Goal: Information Seeking & Learning: Find specific fact

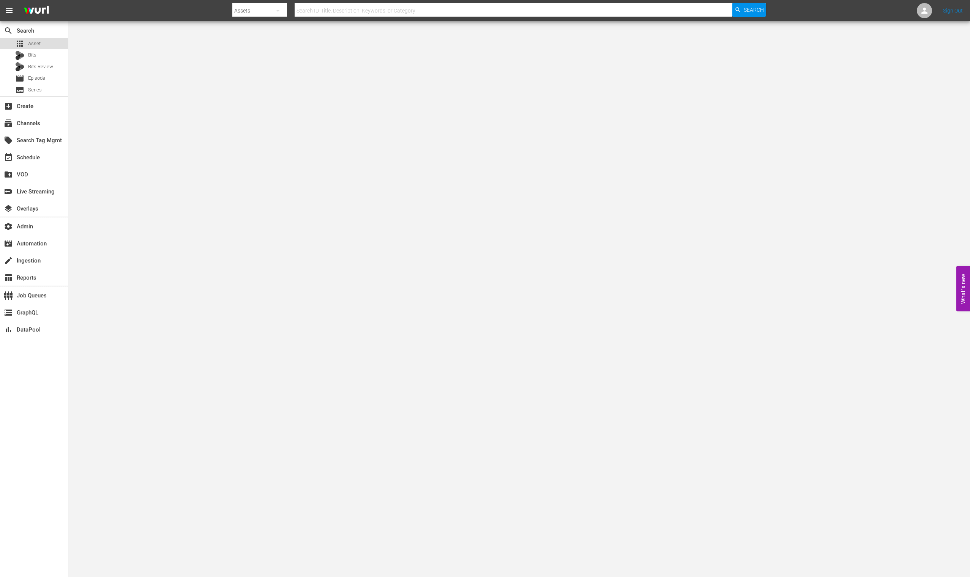
click at [47, 38] on div "apps Asset" at bounding box center [34, 43] width 68 height 11
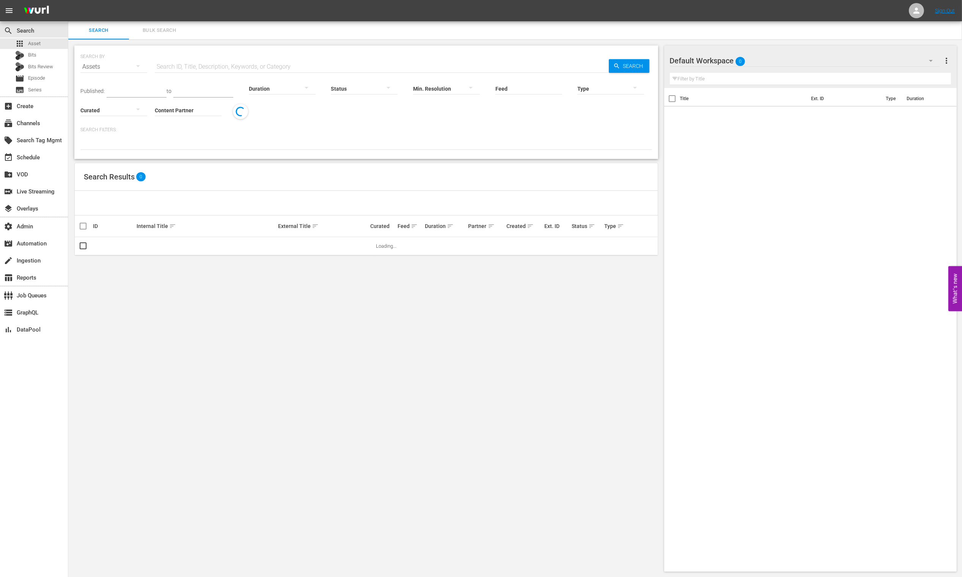
click at [181, 61] on input "text" at bounding box center [382, 67] width 454 height 18
click at [331, 72] on div "Status" at bounding box center [364, 83] width 67 height 27
click at [329, 64] on input "v" at bounding box center [382, 67] width 454 height 18
paste input "AMCNVR0000036985"
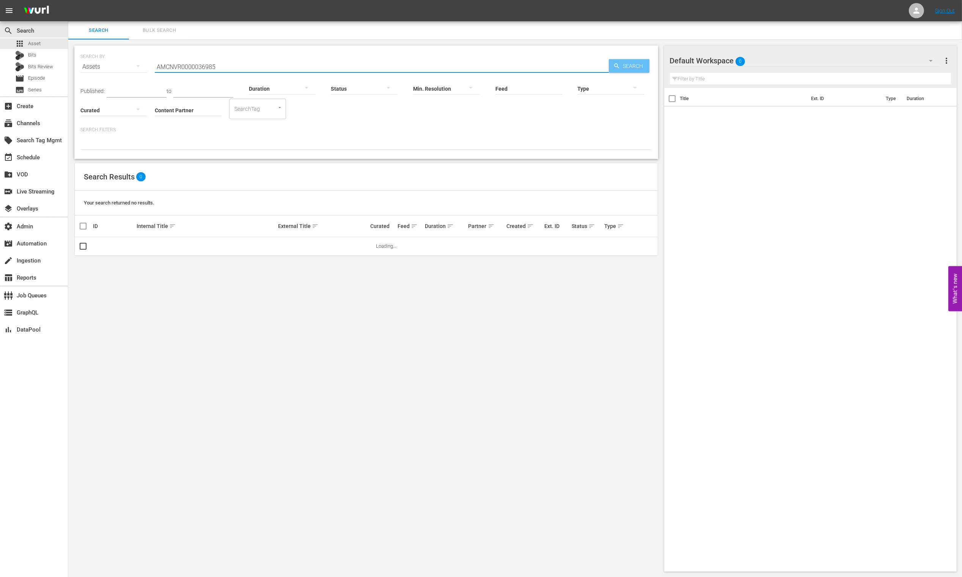
type input "AMCNVR0000036985"
drag, startPoint x: 619, startPoint y: 66, endPoint x: 591, endPoint y: 68, distance: 28.1
click at [619, 66] on icon "button" at bounding box center [617, 66] width 7 height 7
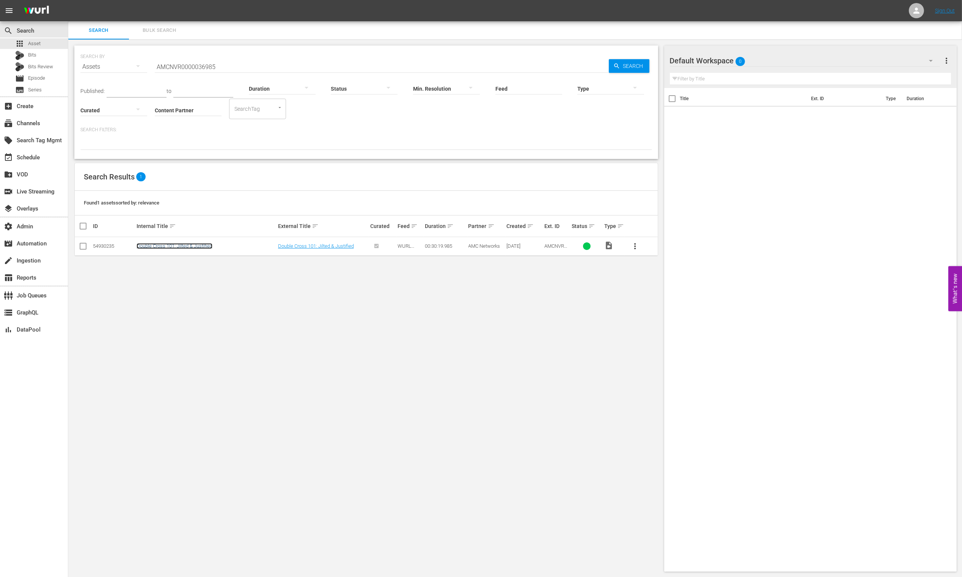
click at [173, 244] on link "Double Cross 101: Jilted & Justified" at bounding box center [175, 246] width 76 height 6
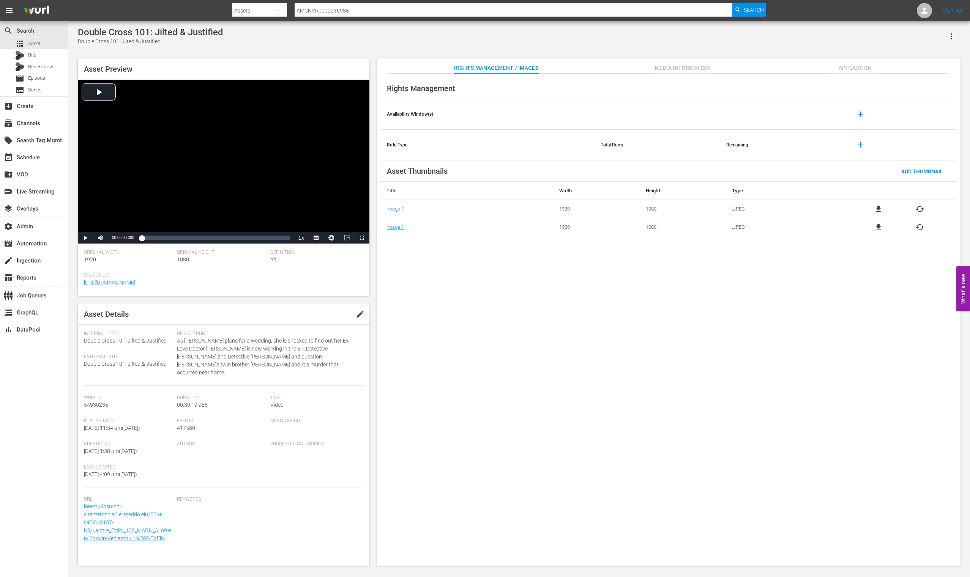
click at [184, 425] on span "417580" at bounding box center [186, 428] width 18 height 6
copy span "417580"
click at [62, 44] on div "apps Asset" at bounding box center [34, 43] width 68 height 11
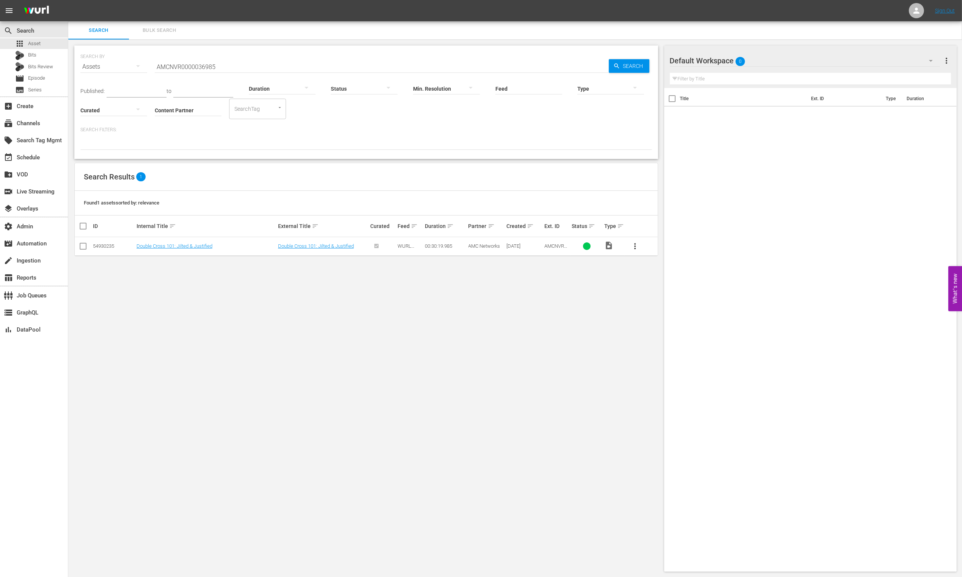
click at [252, 62] on input "AMCNVR0000036985" at bounding box center [382, 67] width 454 height 18
click at [633, 60] on span "Search" at bounding box center [634, 66] width 29 height 14
click at [329, 246] on link "Double Cross 101: Jilted & Justified" at bounding box center [316, 246] width 76 height 6
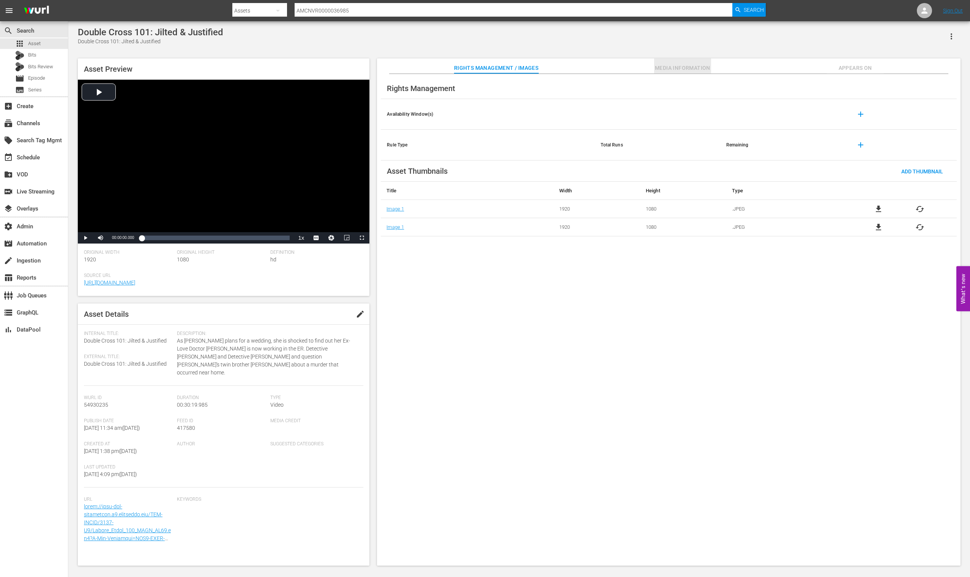
click at [694, 66] on span "Media Information" at bounding box center [682, 67] width 57 height 9
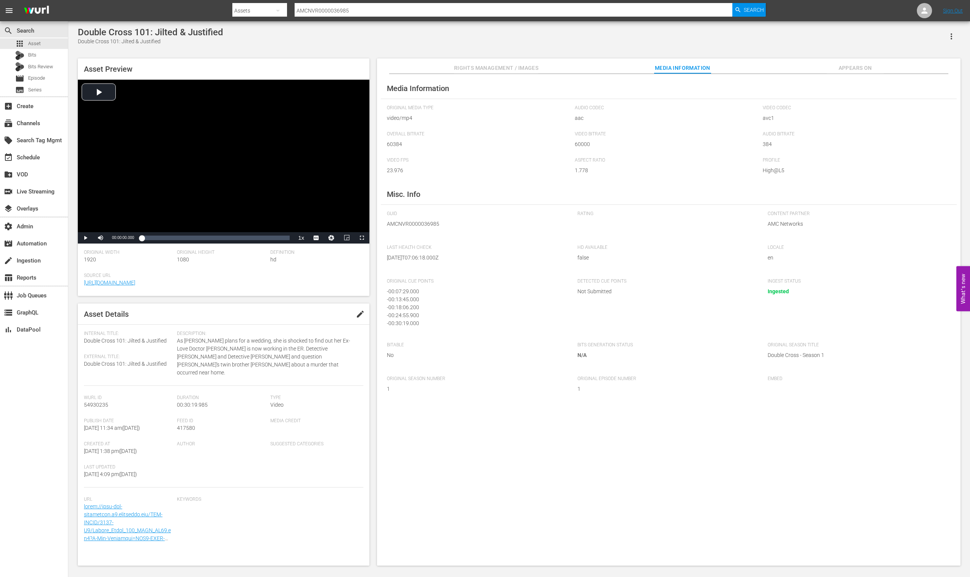
scroll to position [2, 0]
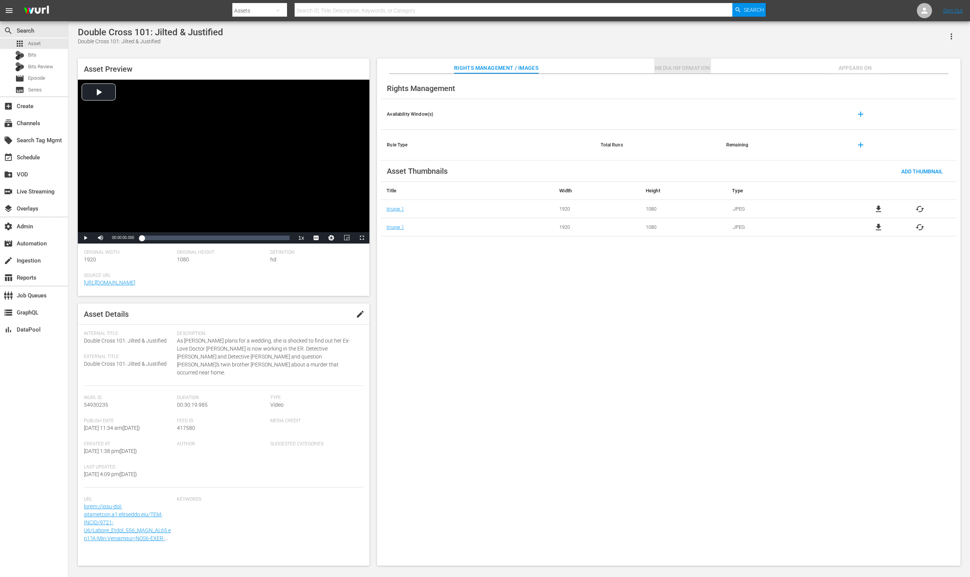
click at [659, 63] on span "Media Information" at bounding box center [682, 67] width 57 height 9
click at [685, 66] on span "Media Information" at bounding box center [682, 67] width 57 height 9
click at [683, 68] on span "Media Information" at bounding box center [682, 67] width 57 height 9
click at [686, 69] on span "Media Information" at bounding box center [682, 67] width 57 height 9
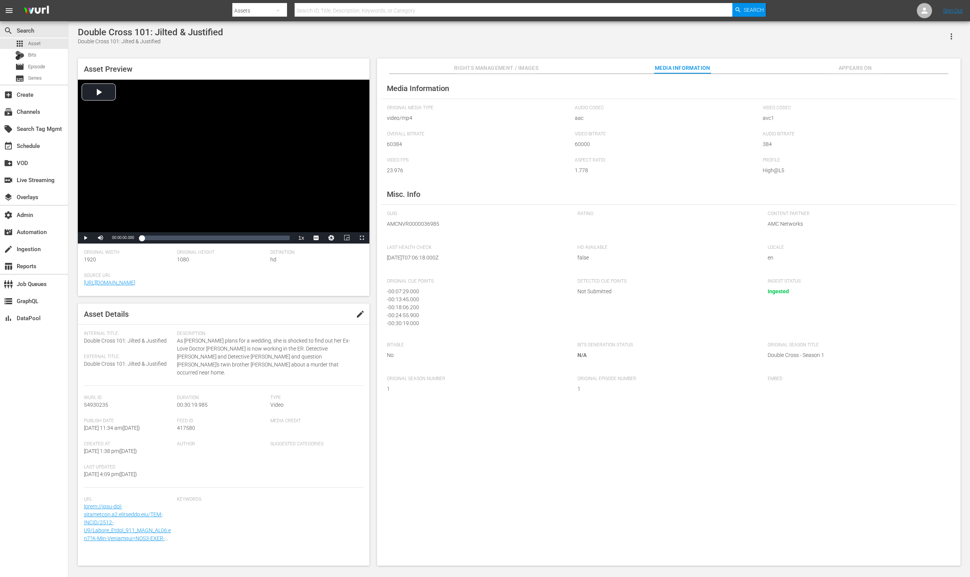
click at [373, 12] on input "text" at bounding box center [513, 11] width 438 height 18
paste input "UMC1355627"
type input "UMC1355627"
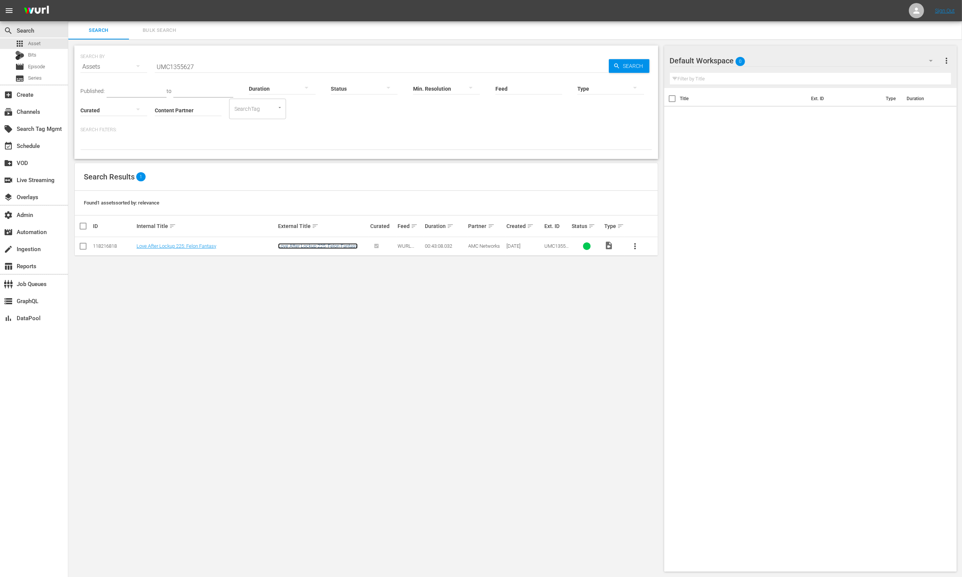
click at [290, 248] on link "Love After Lockup 225: Felon Fantasy" at bounding box center [318, 246] width 80 height 6
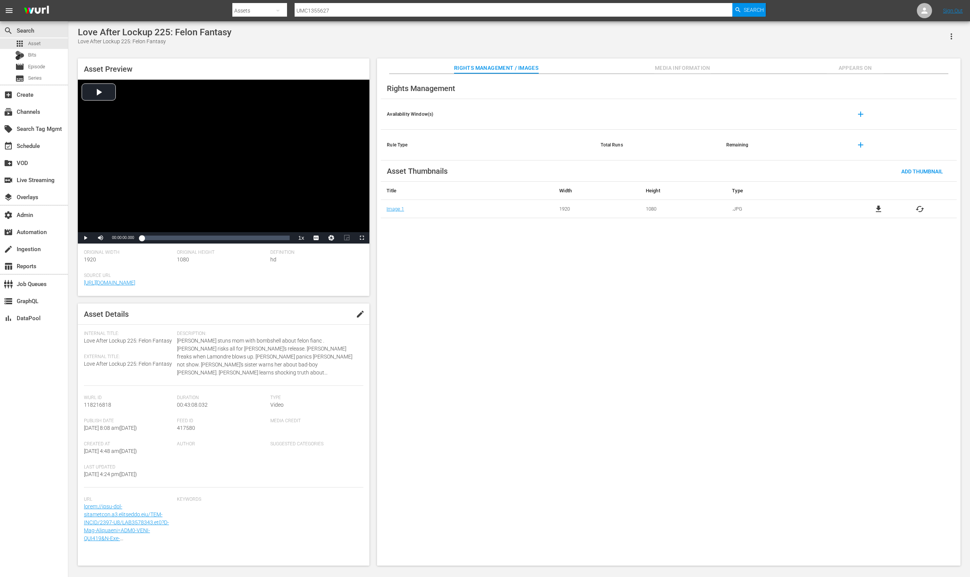
click at [675, 65] on span "Media Information" at bounding box center [682, 67] width 57 height 9
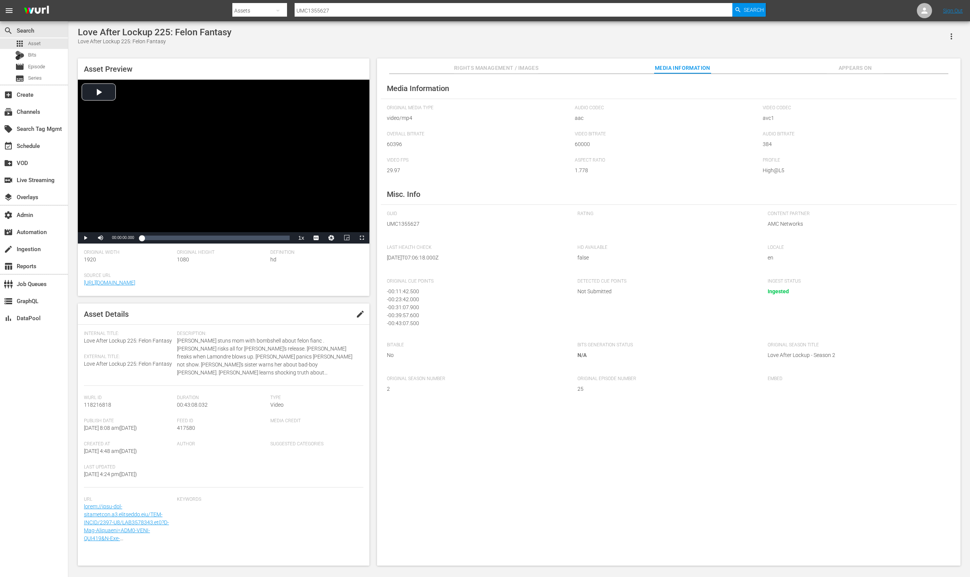
scroll to position [2, 0]
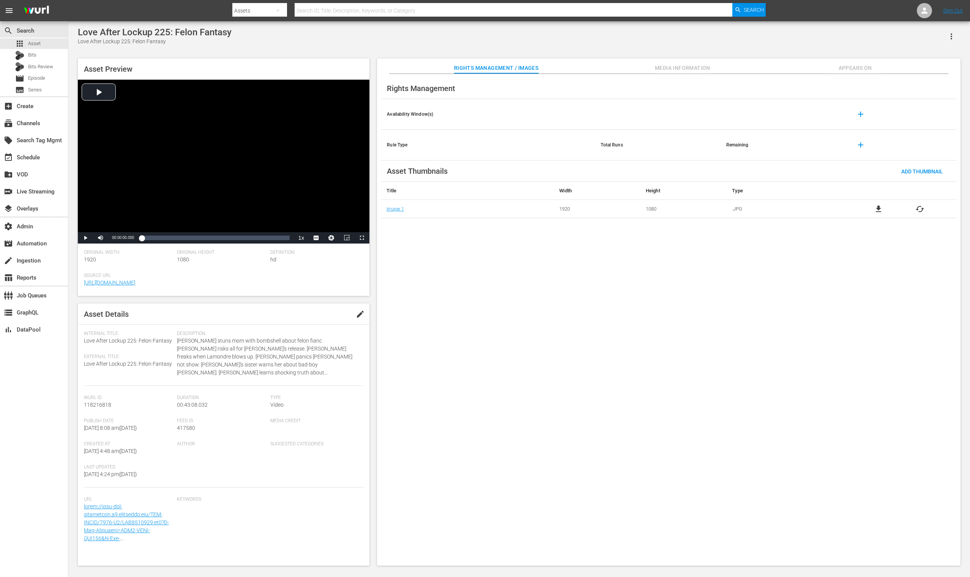
click at [693, 69] on span "Media Information" at bounding box center [682, 67] width 57 height 9
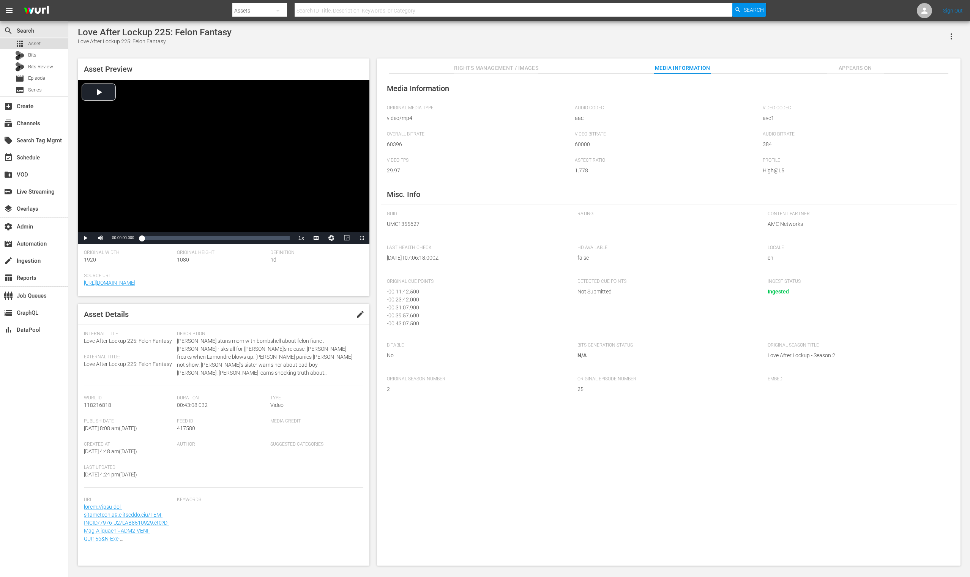
click at [60, 43] on div "apps Asset" at bounding box center [34, 43] width 68 height 11
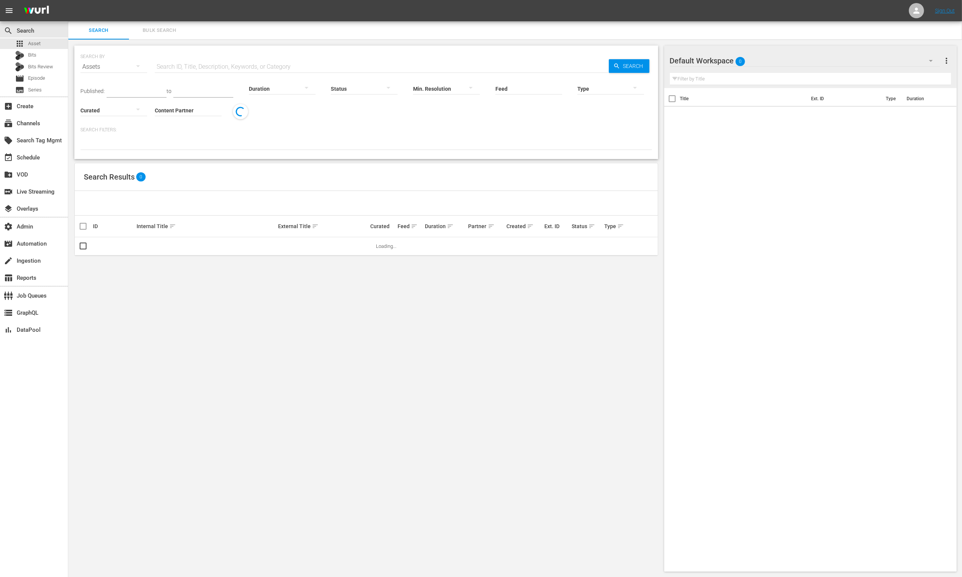
click at [240, 61] on input "text" at bounding box center [382, 67] width 454 height 18
paste input "UMC1355629"
type input "UMC1355629"
click at [616, 65] on icon "button" at bounding box center [617, 66] width 7 height 7
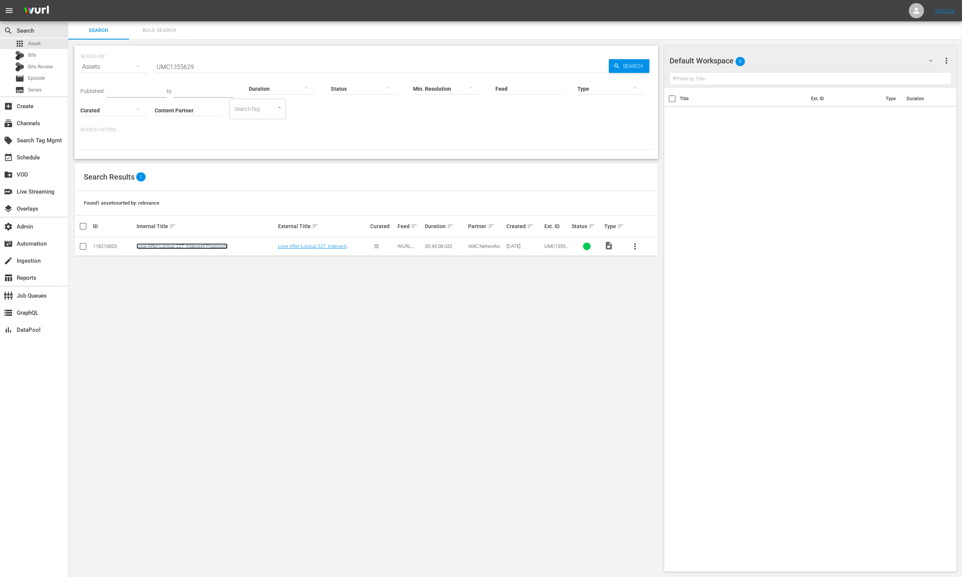
click at [173, 246] on link "Love After Lockup 227: Indecent Proposals" at bounding box center [182, 246] width 91 height 6
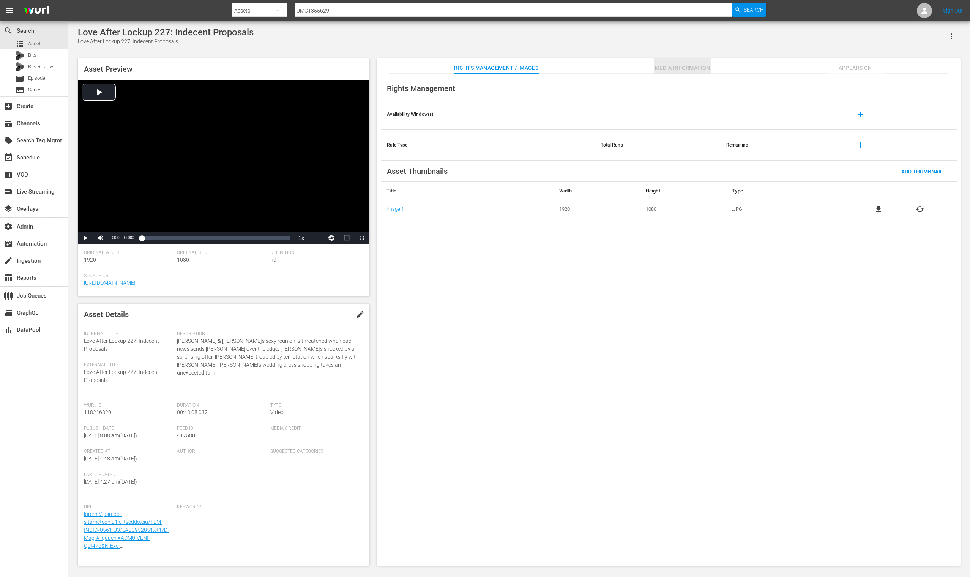
click at [672, 67] on span "Media Information" at bounding box center [682, 67] width 57 height 9
click at [688, 62] on button "Media Information" at bounding box center [682, 65] width 57 height 15
click at [692, 68] on span "Media Information" at bounding box center [682, 67] width 57 height 9
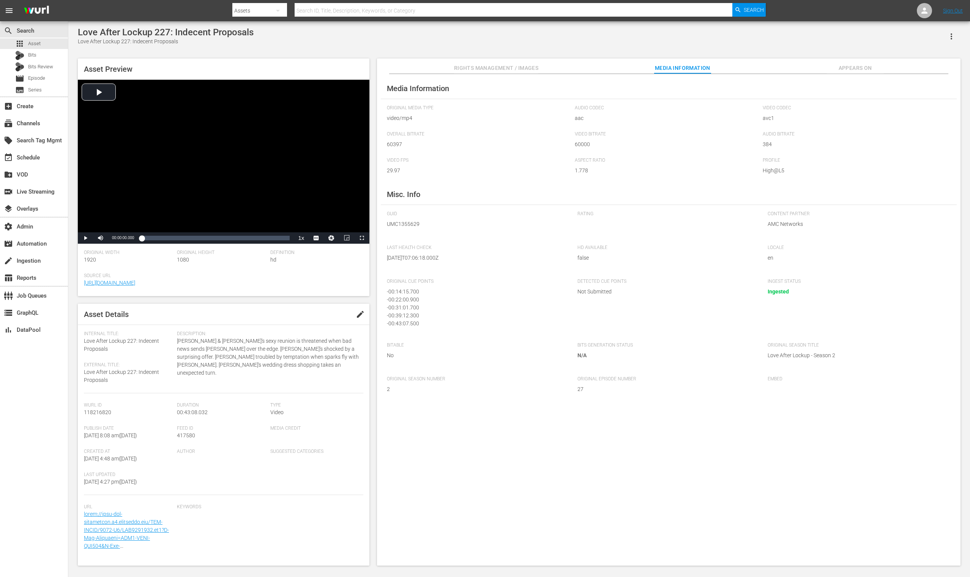
click at [330, 7] on input "text" at bounding box center [513, 11] width 438 height 18
paste input "UMC1355637"
type input "UMC1355637"
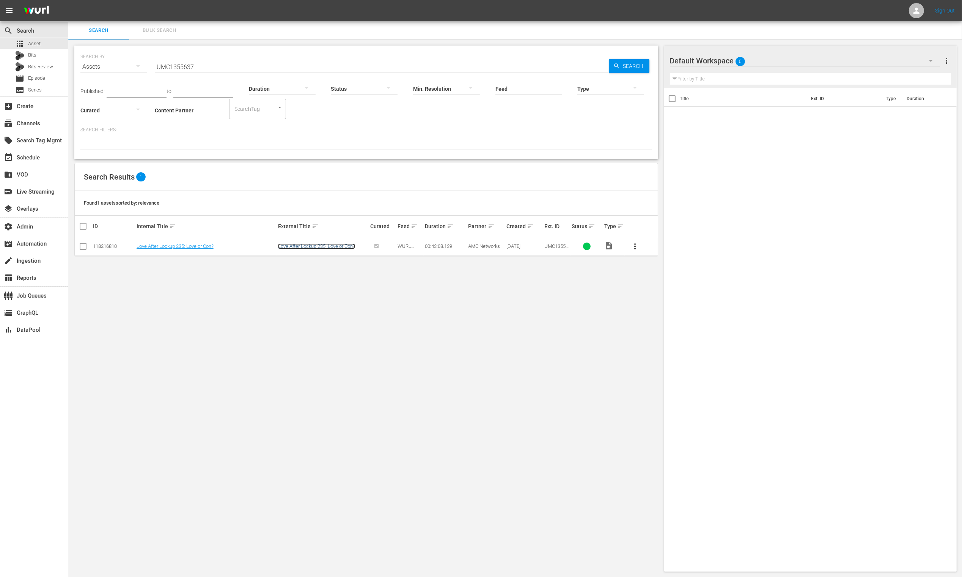
click at [292, 248] on link "Love After Lockup 235: Love or Con?" at bounding box center [316, 246] width 77 height 6
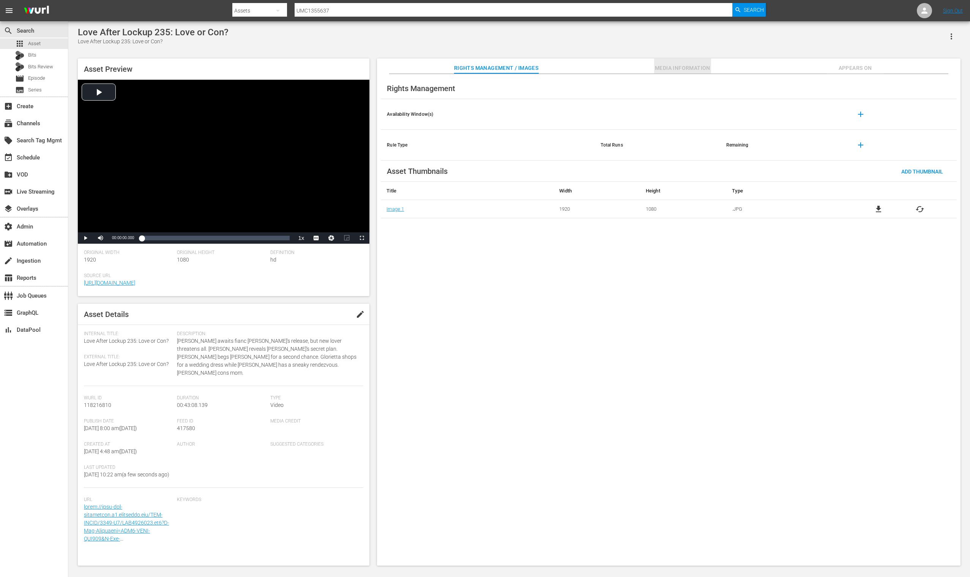
click at [673, 65] on span "Media Information" at bounding box center [682, 67] width 57 height 9
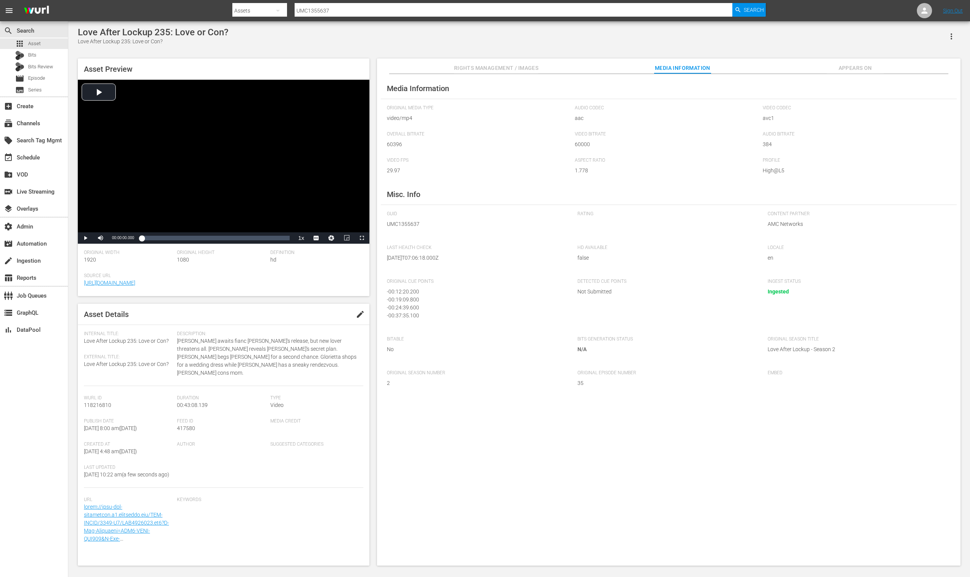
click at [321, 16] on hr at bounding box center [513, 16] width 438 height 0
drag, startPoint x: 321, startPoint y: 16, endPoint x: 320, endPoint y: 12, distance: 4.0
click at [321, 15] on input "UMC1355637" at bounding box center [513, 11] width 438 height 18
click at [319, 11] on input "UMC1355637" at bounding box center [513, 11] width 438 height 18
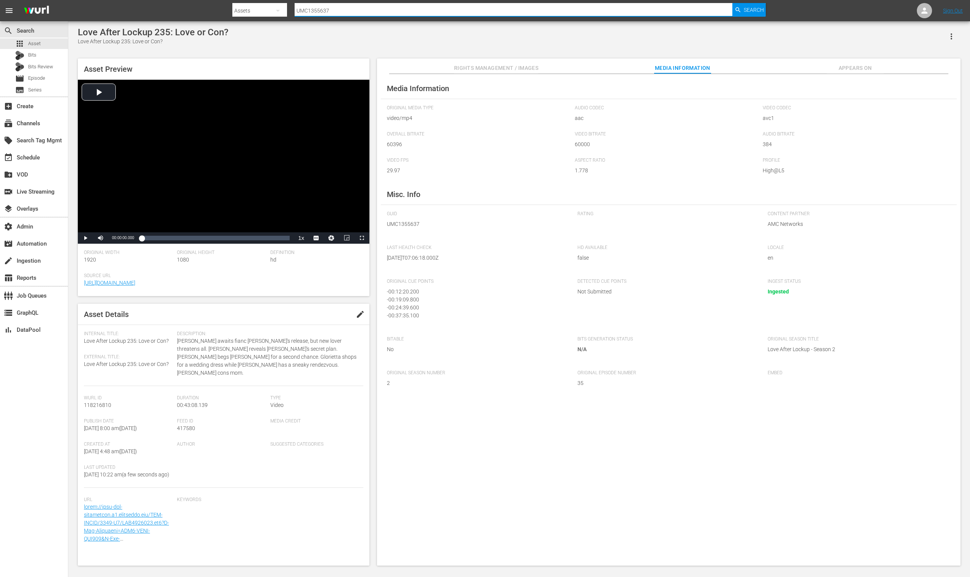
paste input "AMCNVR0000036985"
click at [319, 12] on input "UMC1355 AMCNVR0000036985 637" at bounding box center [513, 11] width 438 height 18
paste input "AMCNVR0000036985"
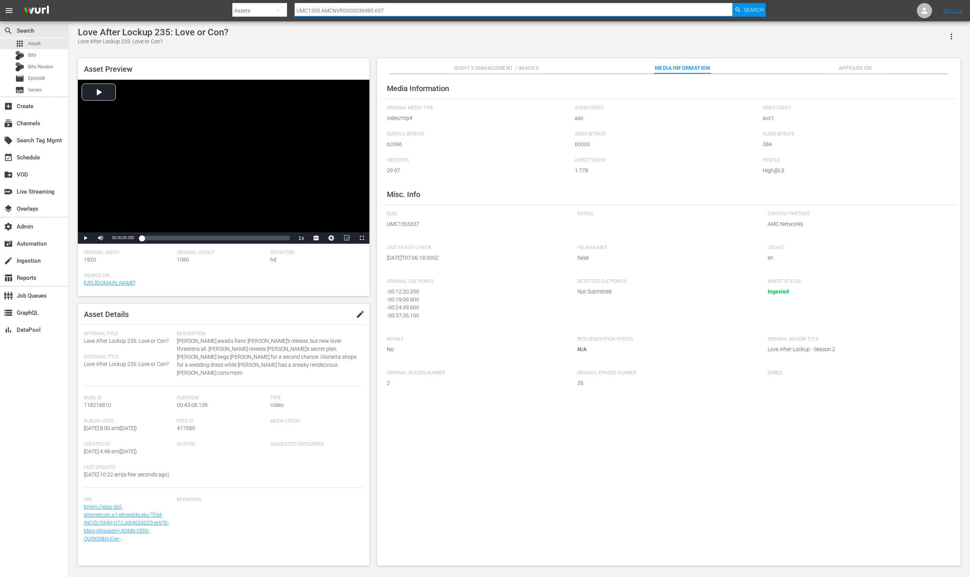
type input "AMCNVR0000036985"
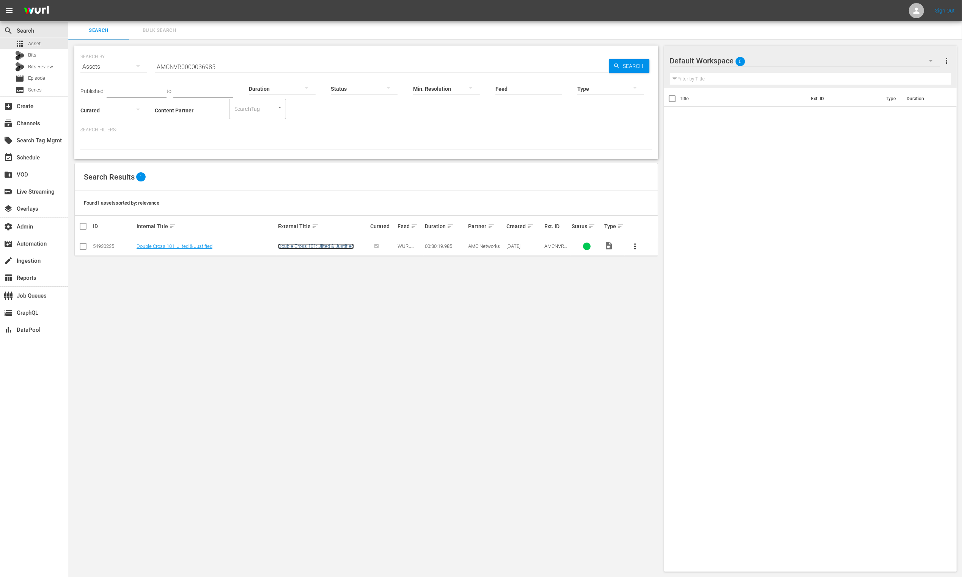
click at [327, 247] on link "Double Cross 101: Jilted & Justified" at bounding box center [316, 246] width 76 height 6
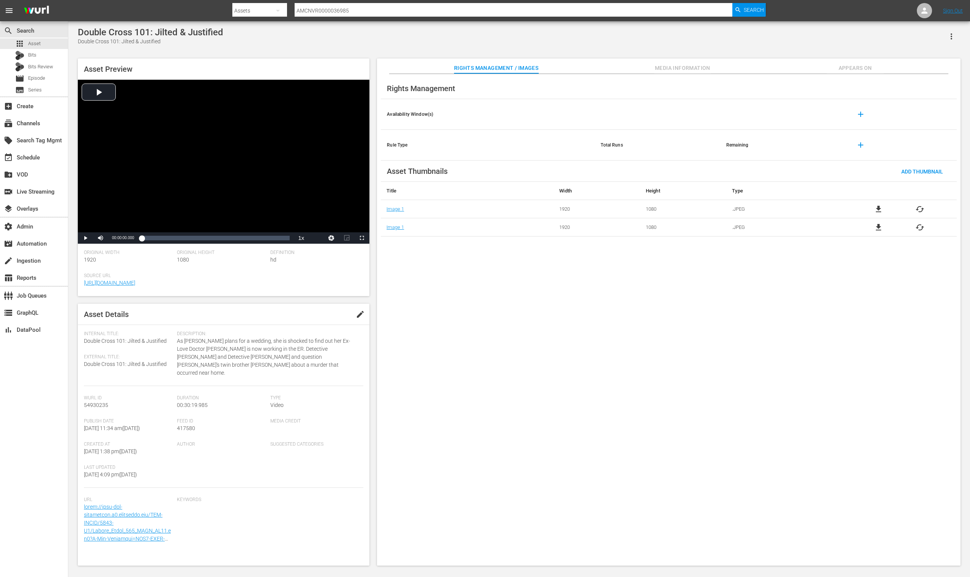
click at [672, 69] on span "Media Information" at bounding box center [682, 67] width 57 height 9
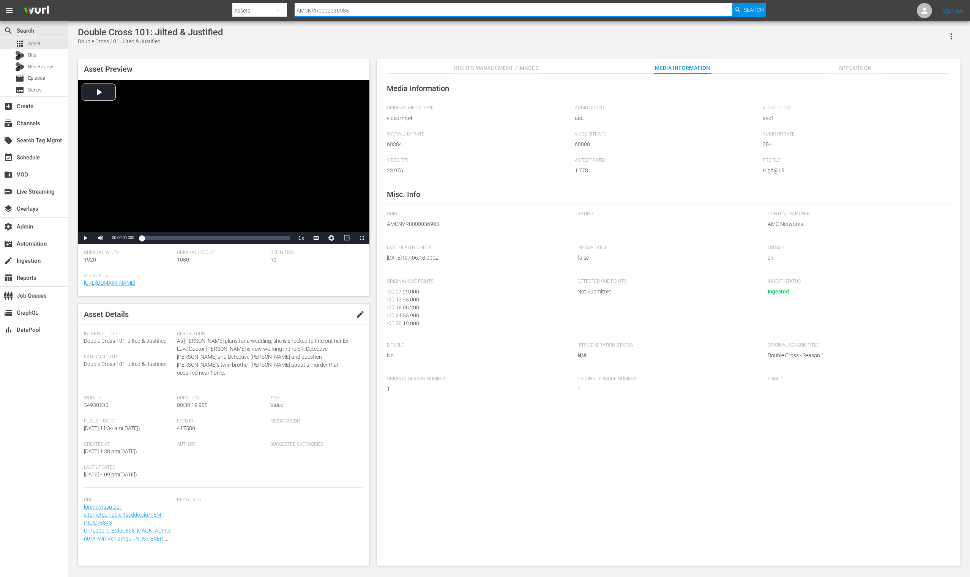
click at [341, 12] on input "AMCNVR0000036985" at bounding box center [513, 11] width 438 height 18
paste input "UMC1355629"
type input "UMC1355629"
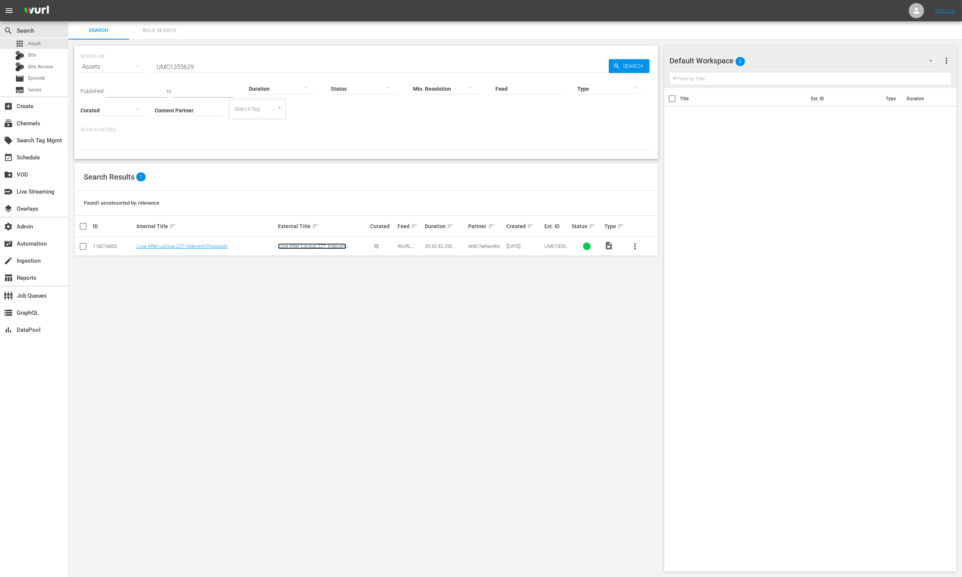
click at [301, 245] on link "Love After Lockup 227: Indecent Proposals" at bounding box center [312, 248] width 68 height 11
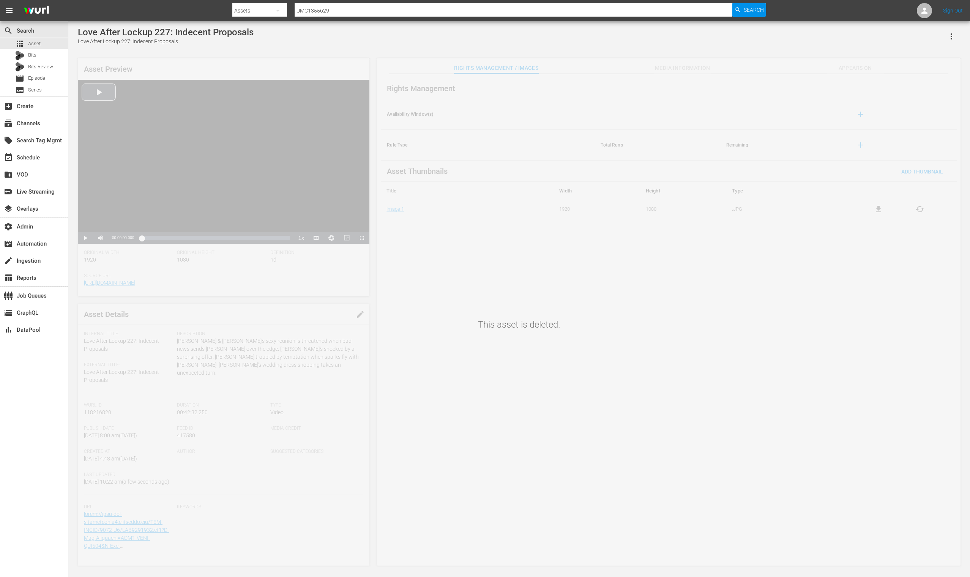
click at [689, 63] on div "This asset is deleted." at bounding box center [518, 313] width 901 height 508
click at [689, 66] on div "This asset is deleted." at bounding box center [518, 313] width 901 height 508
click at [689, 67] on div "This asset is deleted." at bounding box center [518, 313] width 901 height 508
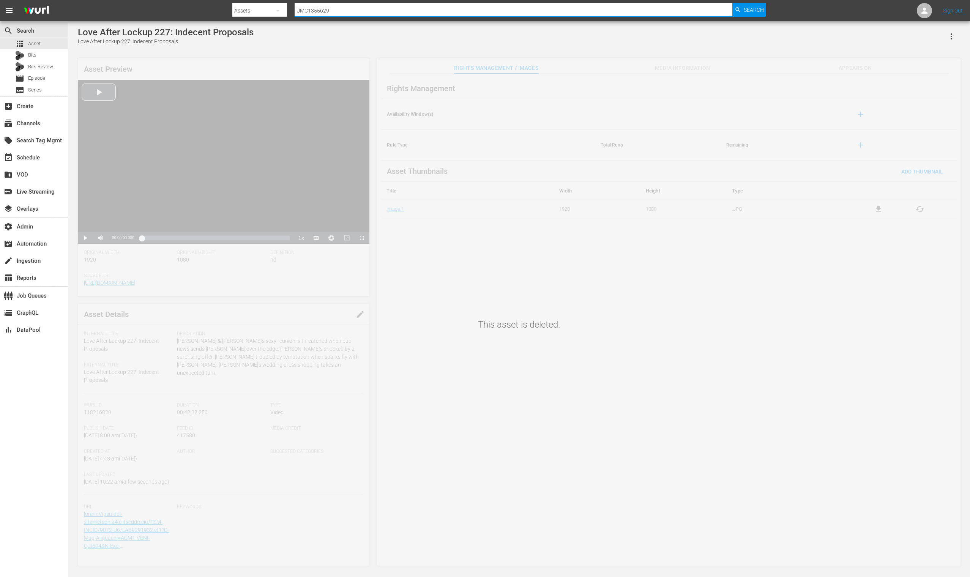
click at [338, 5] on input "UMC1355629" at bounding box center [513, 11] width 438 height 18
paste input "30"
type input "UMC1355630"
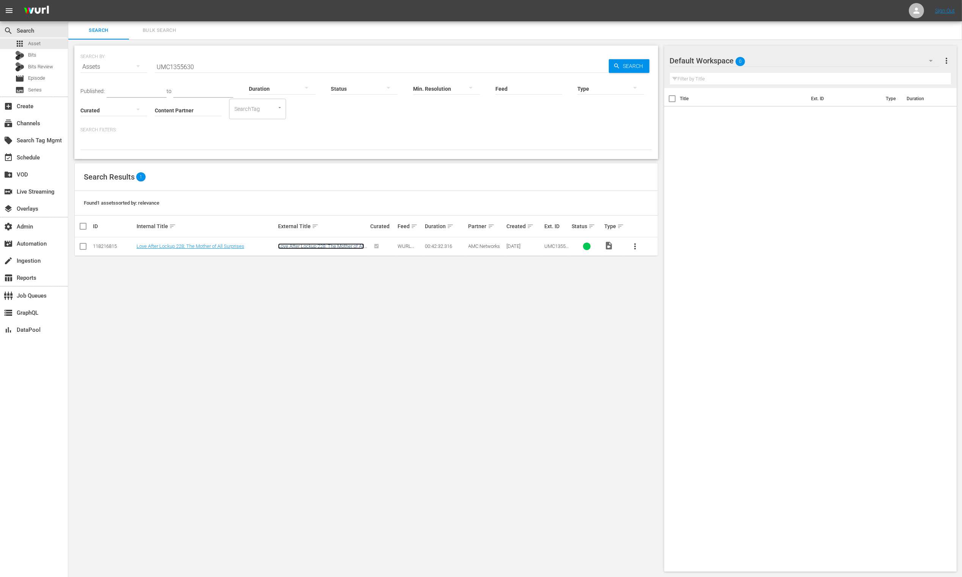
click at [340, 246] on link "Love After Lockup 228: The Mother of All Surprises" at bounding box center [321, 248] width 86 height 11
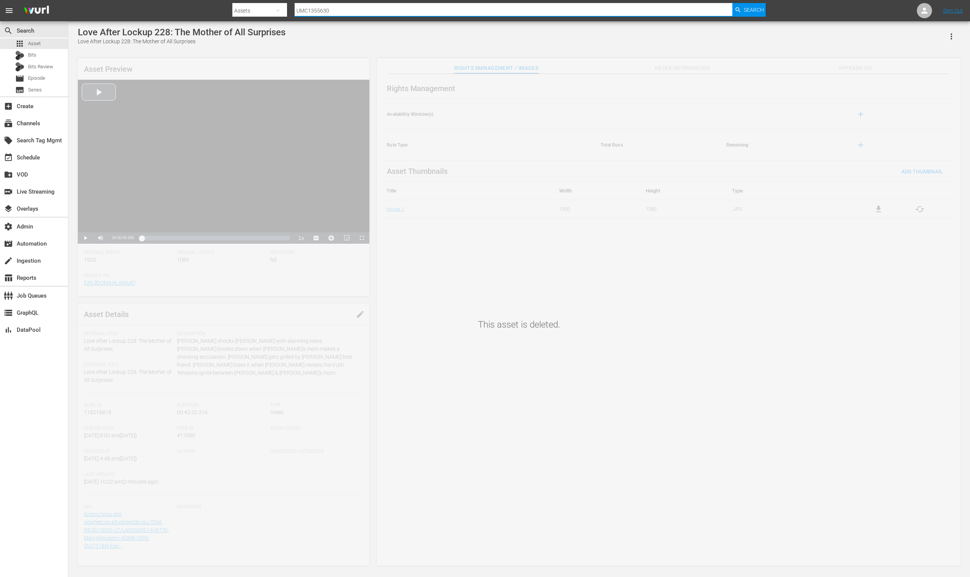
click at [386, 9] on input "UMC1355630" at bounding box center [513, 11] width 438 height 18
click at [385, 9] on input "UMC1355630" at bounding box center [513, 11] width 438 height 18
paste input "1"
type input "UMC1355631"
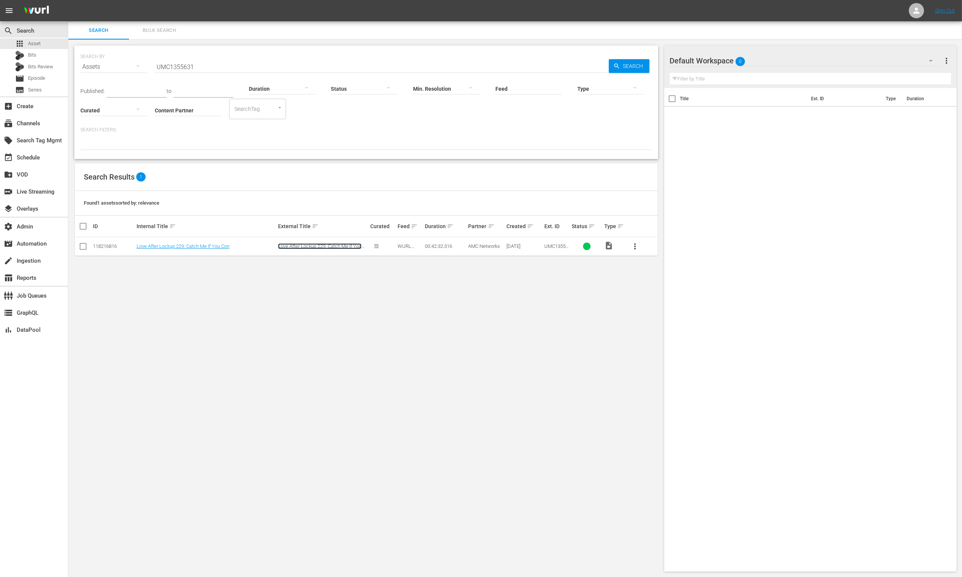
click at [332, 244] on link "Love After Lockup 229: Catch Me If You Con" at bounding box center [319, 248] width 83 height 11
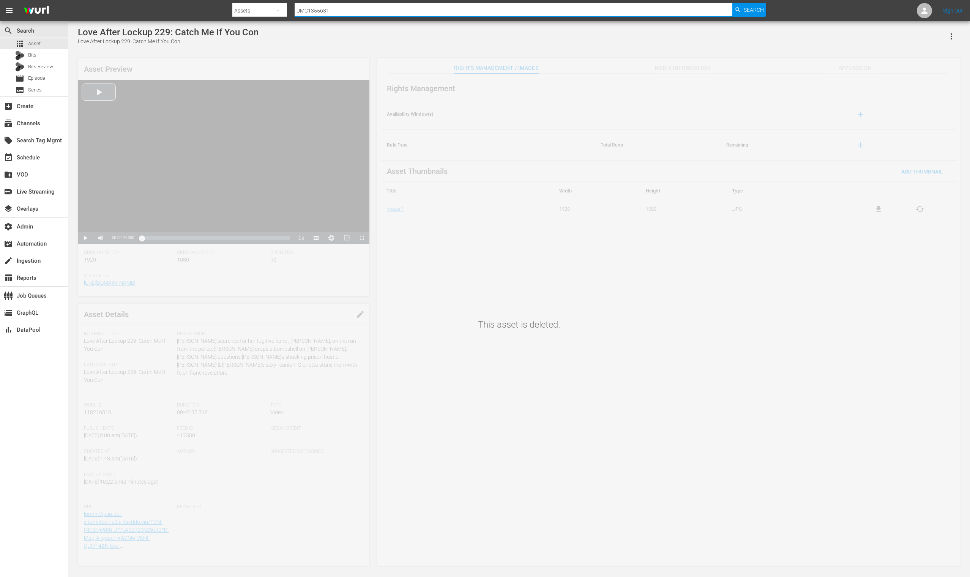
click at [376, 8] on input "UMC1355631" at bounding box center [513, 11] width 438 height 18
paste input "6"
type input "UMC1355636"
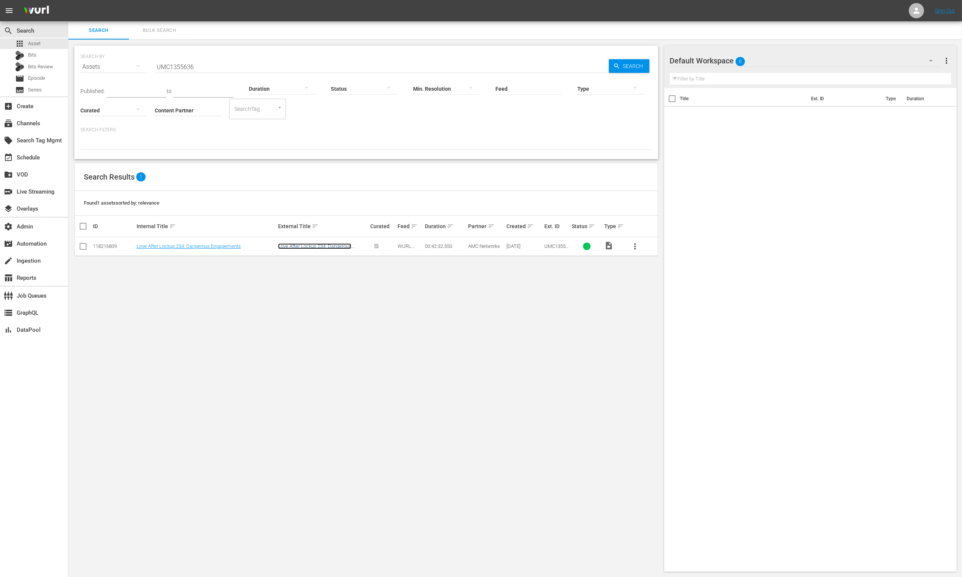
click at [310, 247] on link "Love After Lockup 234: Dangerous Engagements" at bounding box center [314, 248] width 73 height 11
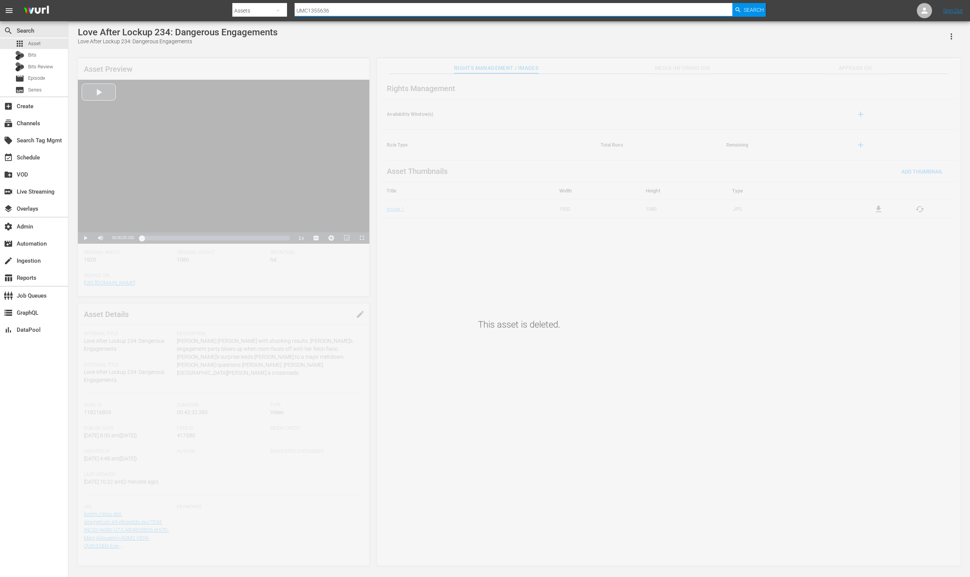
click at [316, 12] on input "UMC1355636" at bounding box center [513, 11] width 438 height 18
paste input "AMCNVR0000020863"
type input "AMCNVR0000020863"
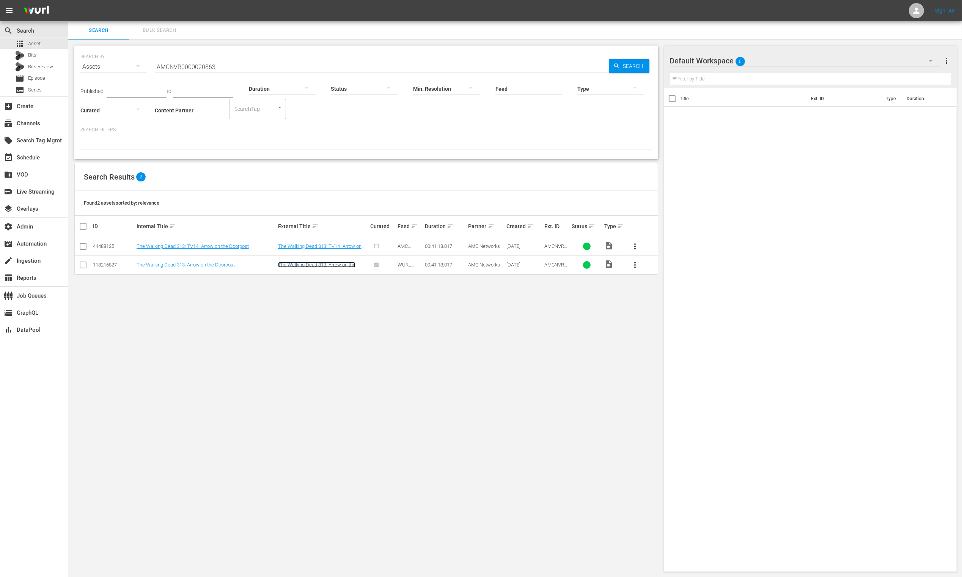
click at [324, 266] on link "The Walking Dead 313: Arrow on the Doorpost" at bounding box center [316, 267] width 77 height 11
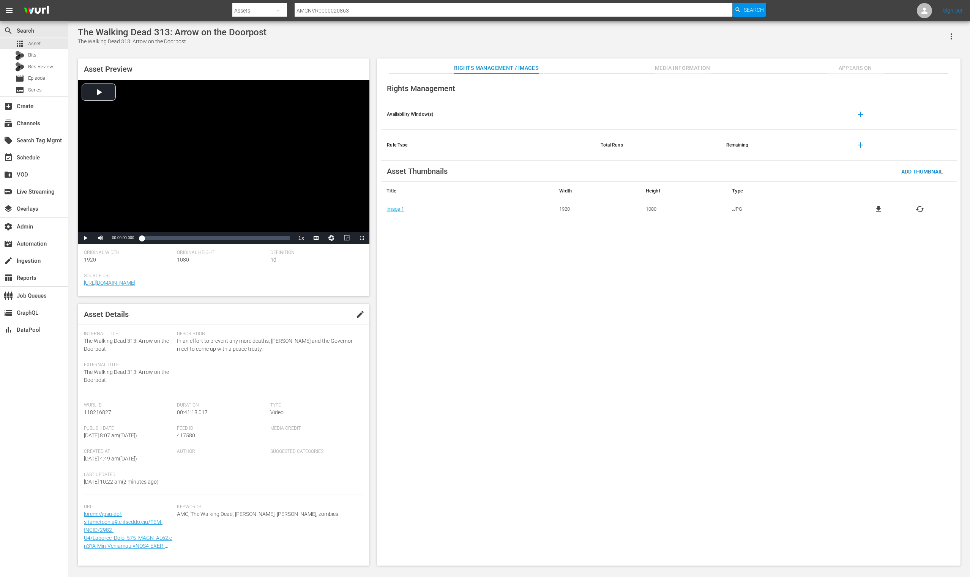
click at [681, 72] on span "Media Information" at bounding box center [682, 67] width 57 height 9
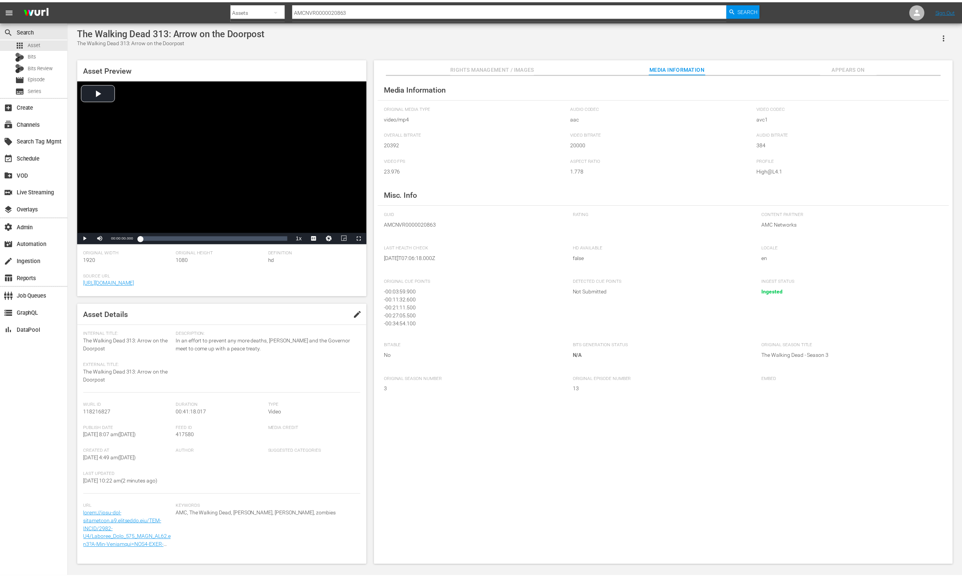
scroll to position [2, 0]
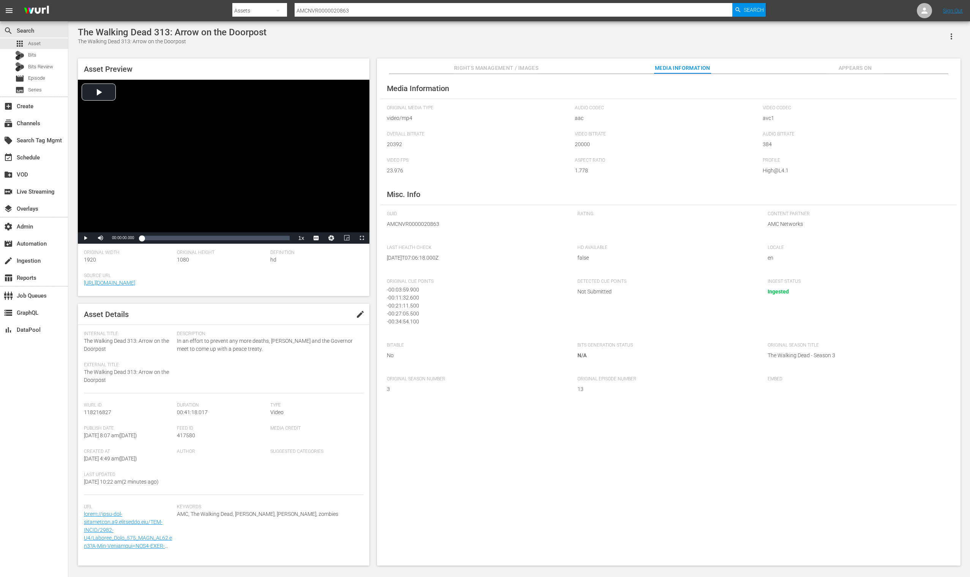
click at [322, 9] on input "AMCNVR0000020863" at bounding box center [513, 11] width 438 height 18
paste input "UMC1355639"
type input "UMC1355639"
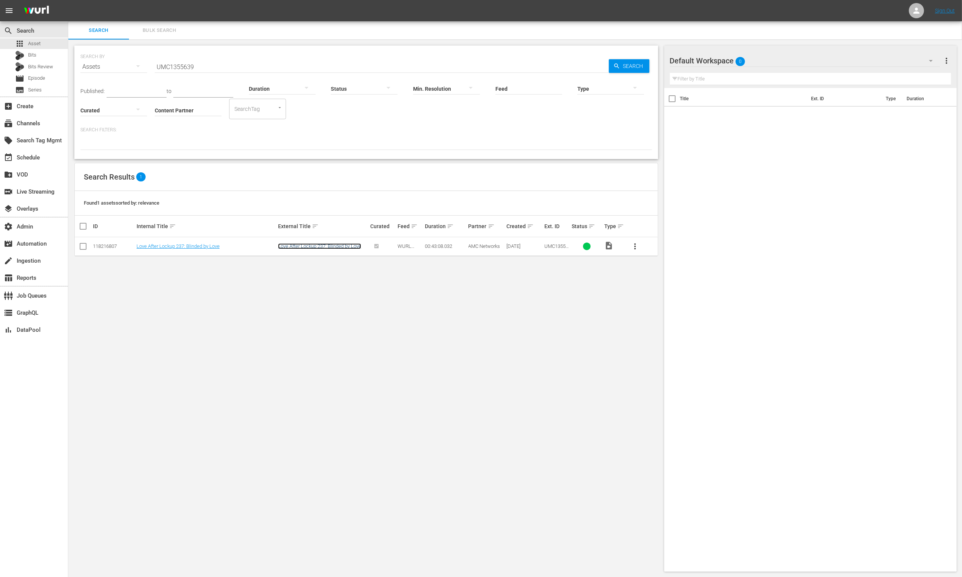
click at [317, 246] on link "Love After Lockup 237: Blinded by Love" at bounding box center [319, 246] width 83 height 6
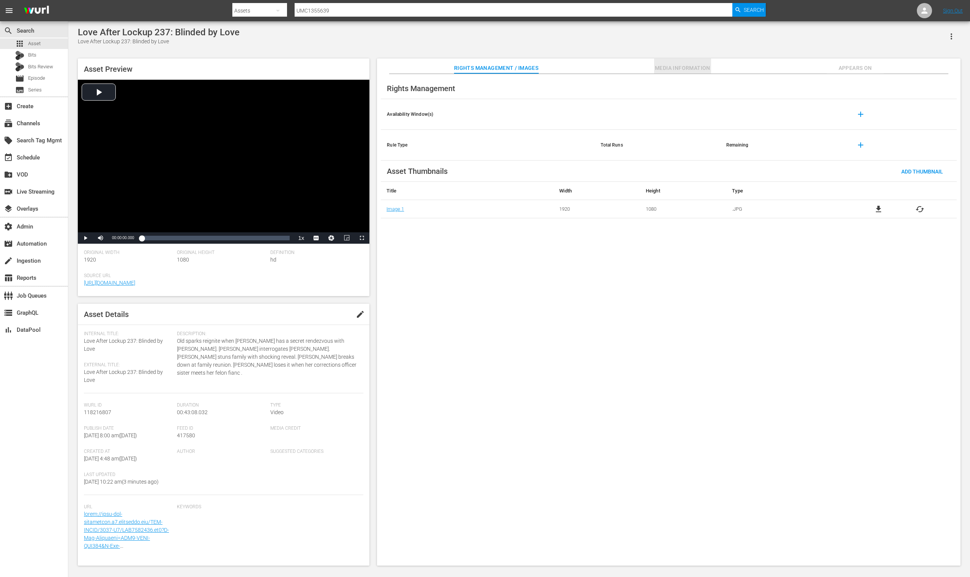
click at [665, 70] on span "Media Information" at bounding box center [682, 67] width 57 height 9
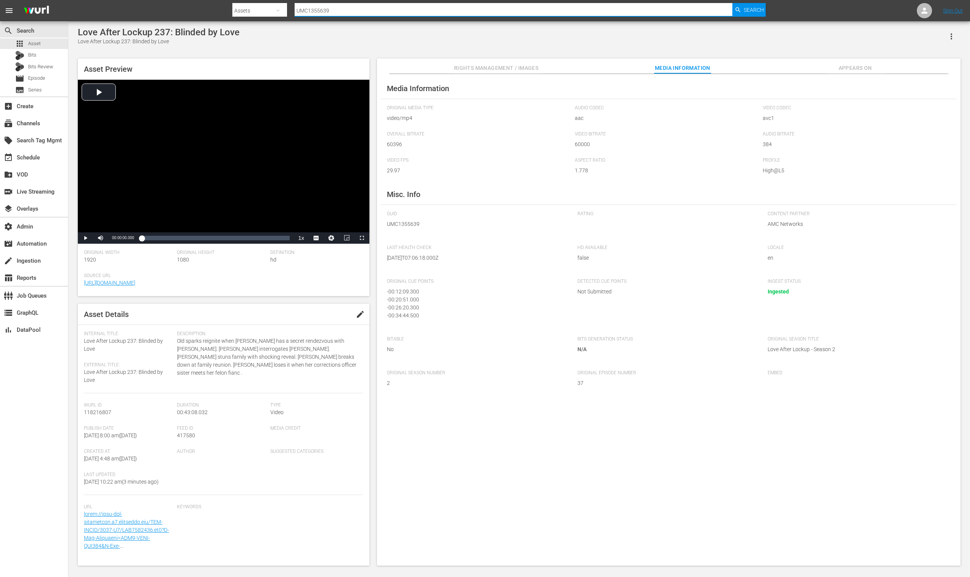
click at [377, 8] on input "UMC1355639" at bounding box center [513, 11] width 438 height 18
paste input "41"
type input "UMC1355641"
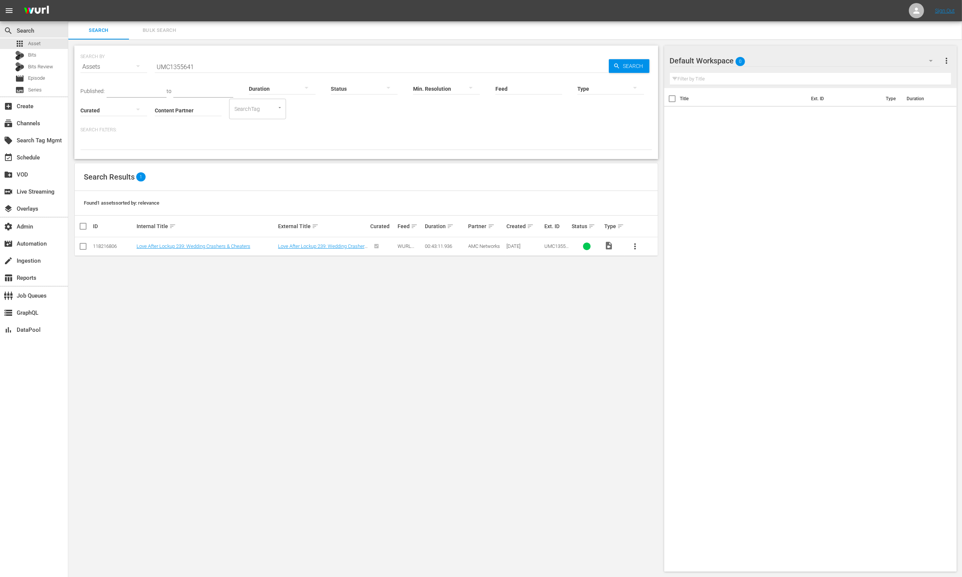
click at [336, 252] on td "Love After Lockup 239: Wedding Crashers & Cheaters" at bounding box center [323, 246] width 93 height 19
click at [332, 246] on link "Love After Lockup 239: Wedding Crashers & Cheaters" at bounding box center [322, 248] width 89 height 11
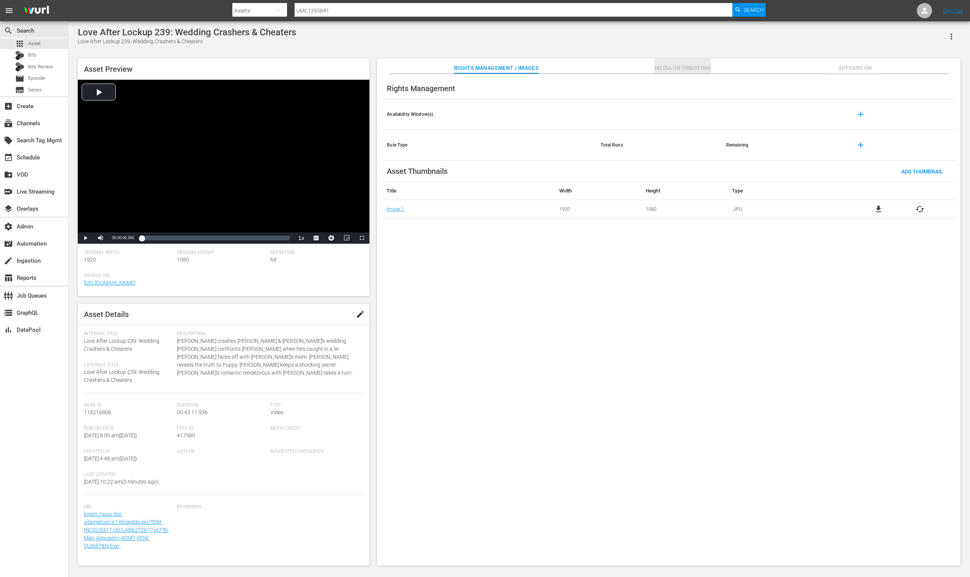
click at [667, 71] on span "Media Information" at bounding box center [682, 67] width 57 height 9
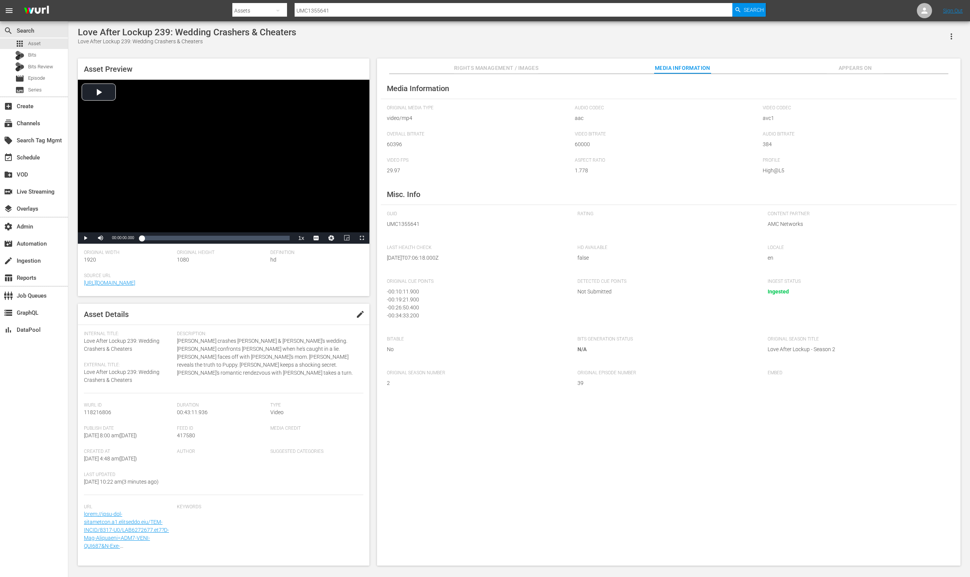
click at [324, 12] on input "UMC1355641" at bounding box center [513, 11] width 438 height 18
paste input "0"
type input "UMC1355640"
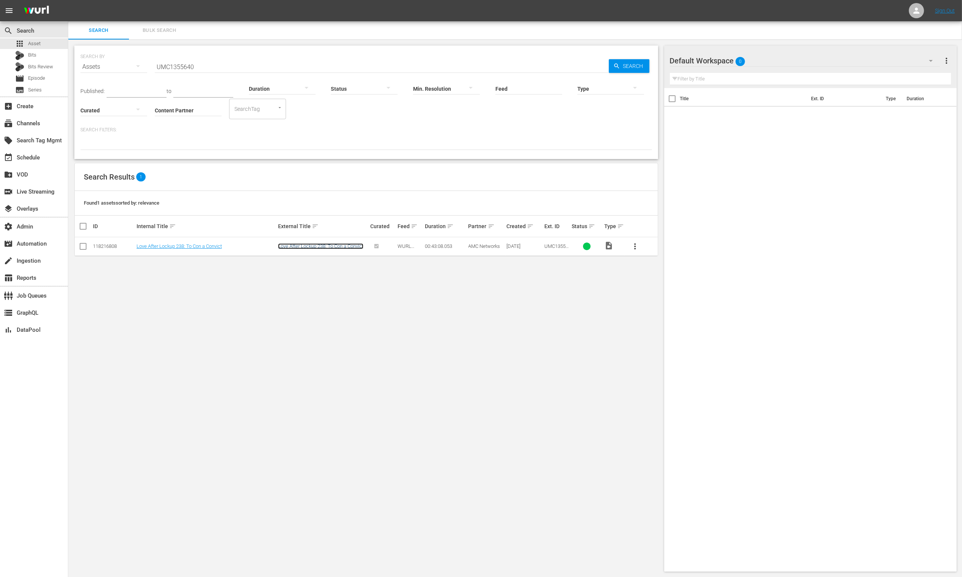
click at [324, 248] on link "Love After Lockup 238: To Con a Convict" at bounding box center [320, 246] width 85 height 6
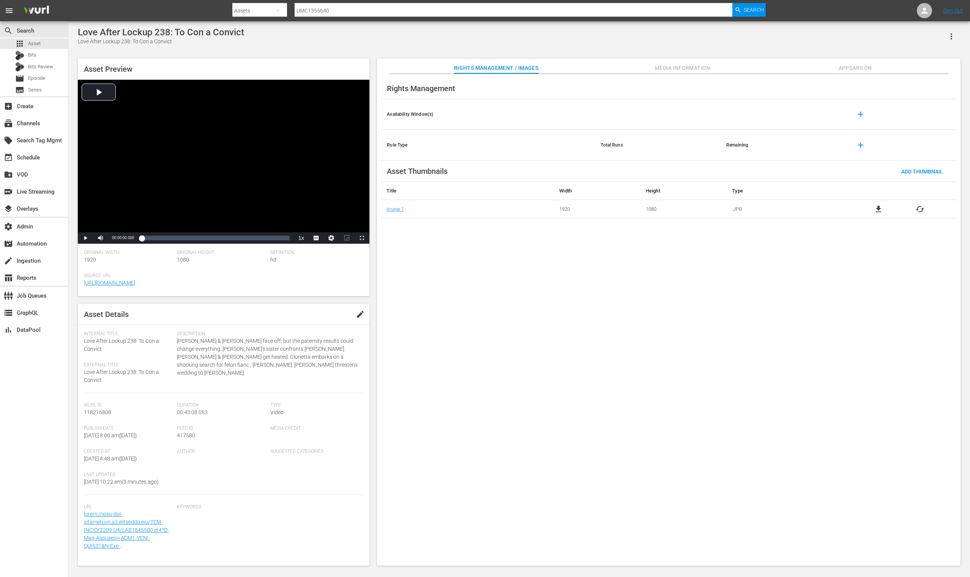
click at [683, 63] on button "Media Information" at bounding box center [682, 65] width 57 height 15
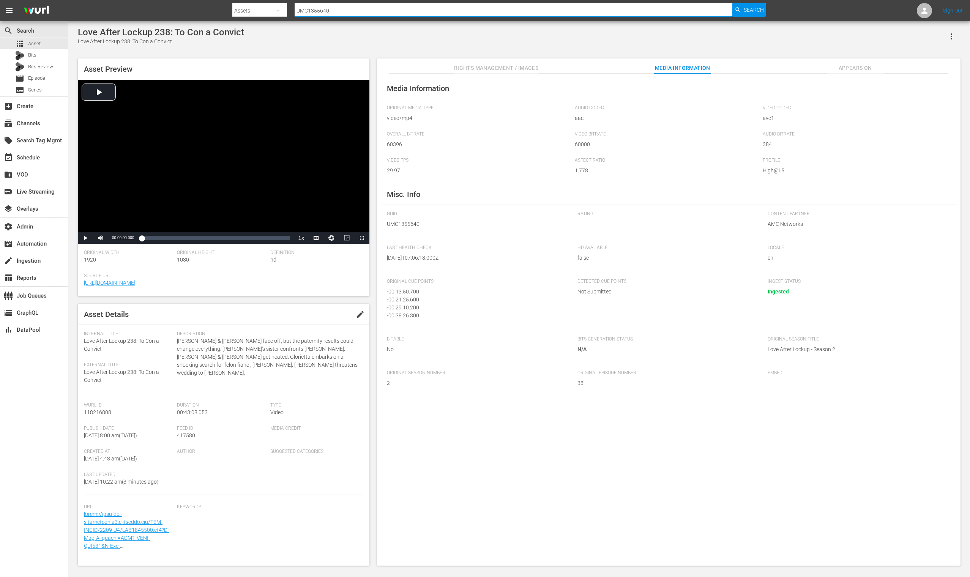
click at [357, 9] on input "UMC1355640" at bounding box center [513, 11] width 438 height 18
paste input "37"
type input "UMC1355637"
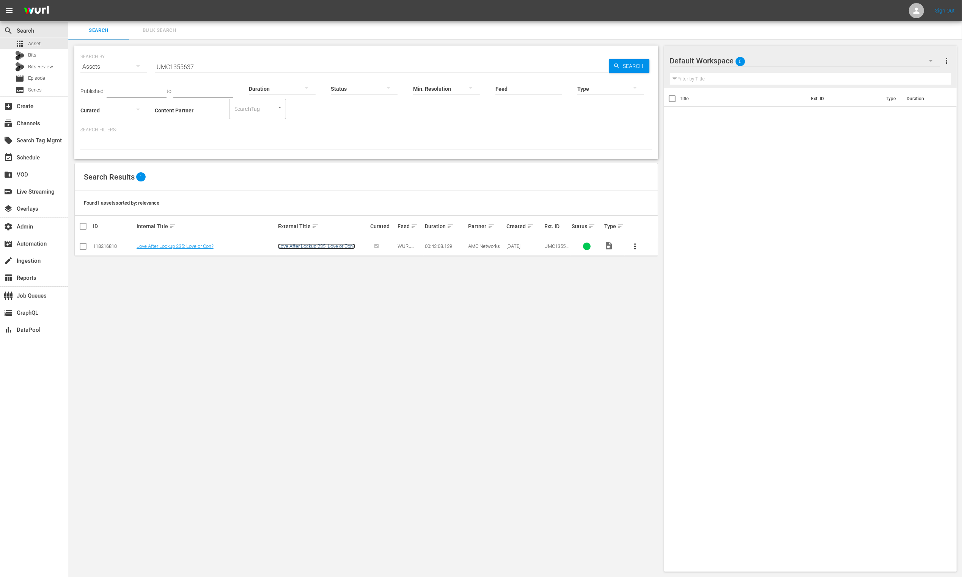
click at [334, 247] on link "Love After Lockup 235: Love or Con?" at bounding box center [316, 246] width 77 height 6
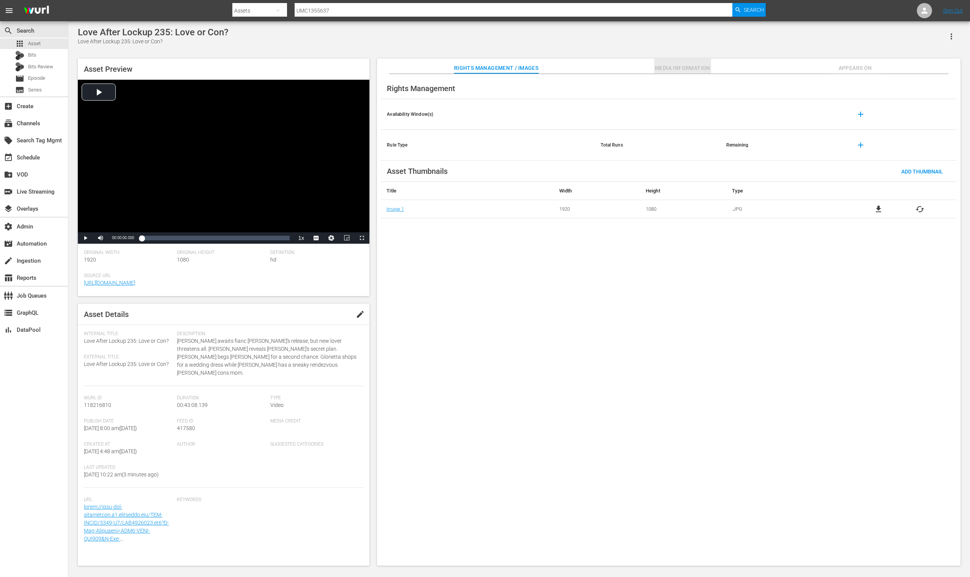
click at [692, 61] on button "Media Information" at bounding box center [682, 65] width 57 height 15
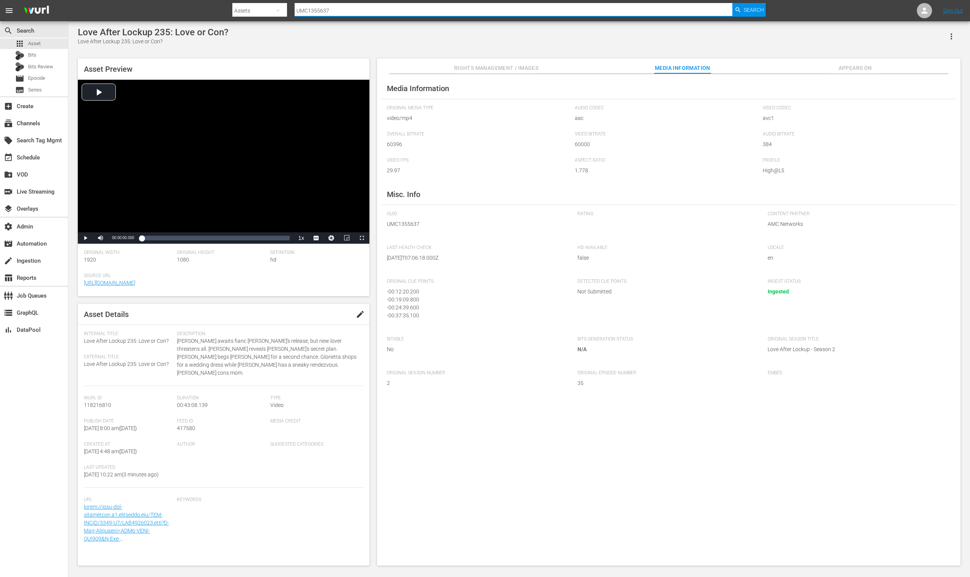
click at [368, 11] on input "UMC1355637" at bounding box center [513, 11] width 438 height 18
paste input "AMCNVR0000020846"
type input "AMCNVR0000020846"
click at [406, 14] on input "AMCNVR0000020846" at bounding box center [513, 11] width 438 height 18
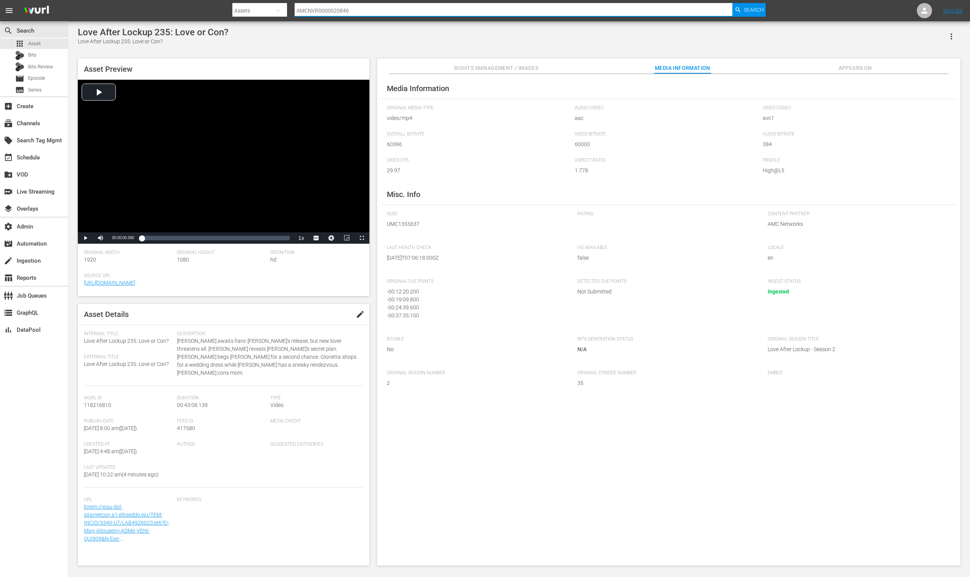
click at [405, 14] on input "AMCNVR0000020846" at bounding box center [513, 11] width 438 height 18
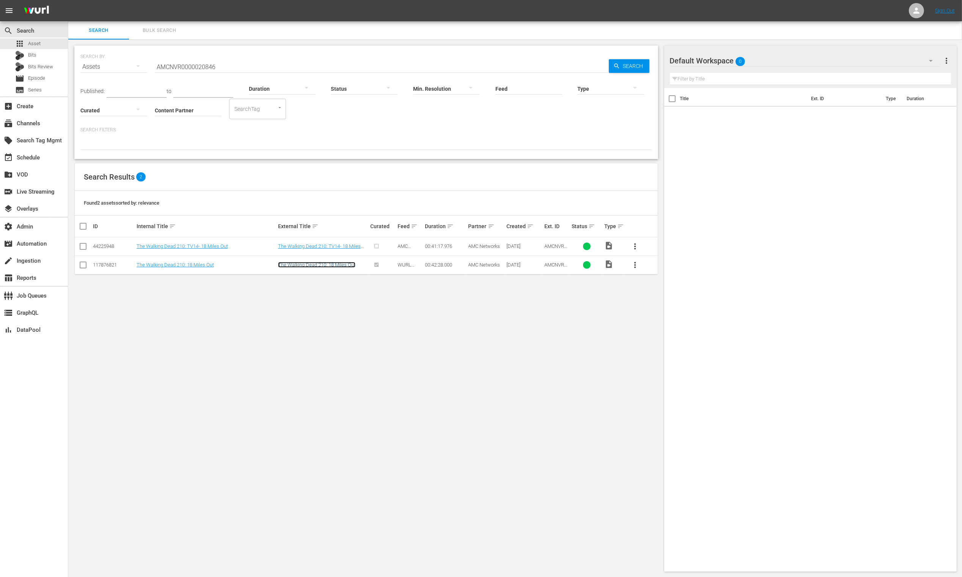
click at [304, 266] on link "The Walking Dead 210: 18 Miles Out" at bounding box center [316, 265] width 77 height 6
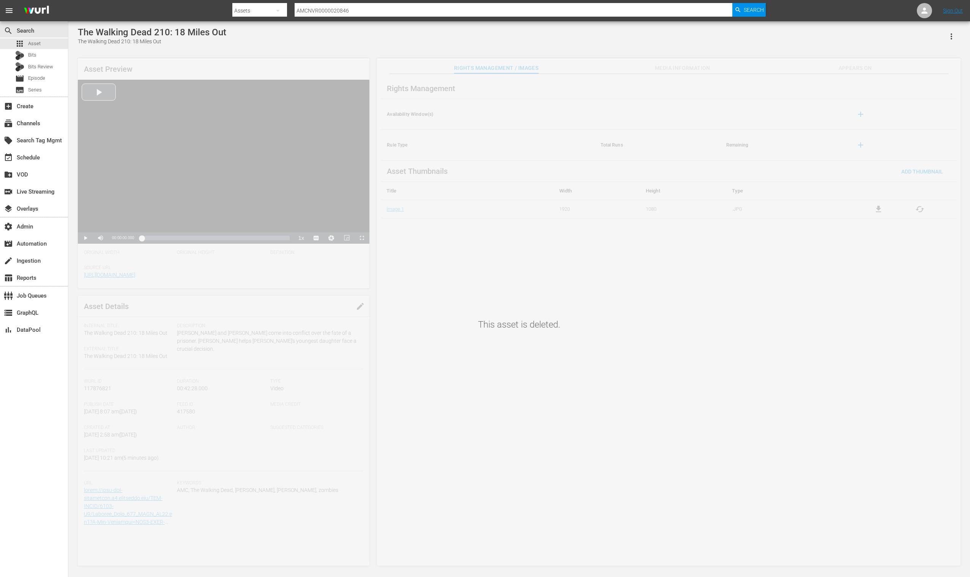
click at [323, 9] on input "AMCNVR0000020846" at bounding box center [513, 11] width 438 height 18
paste input "1"
type input "AMCNVR0000020841"
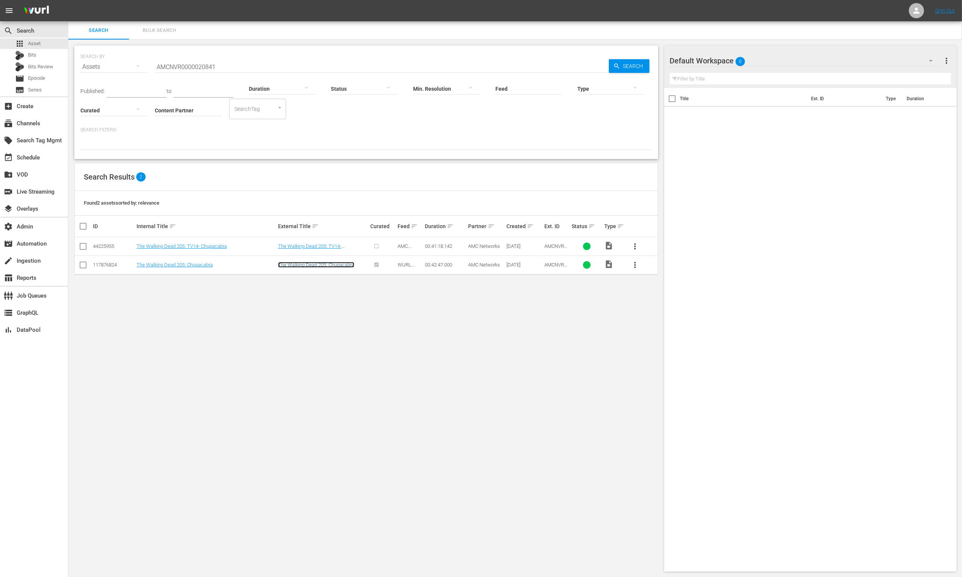
click at [320, 265] on link "The Walking Dead 205: Chupacabra" at bounding box center [316, 265] width 76 height 6
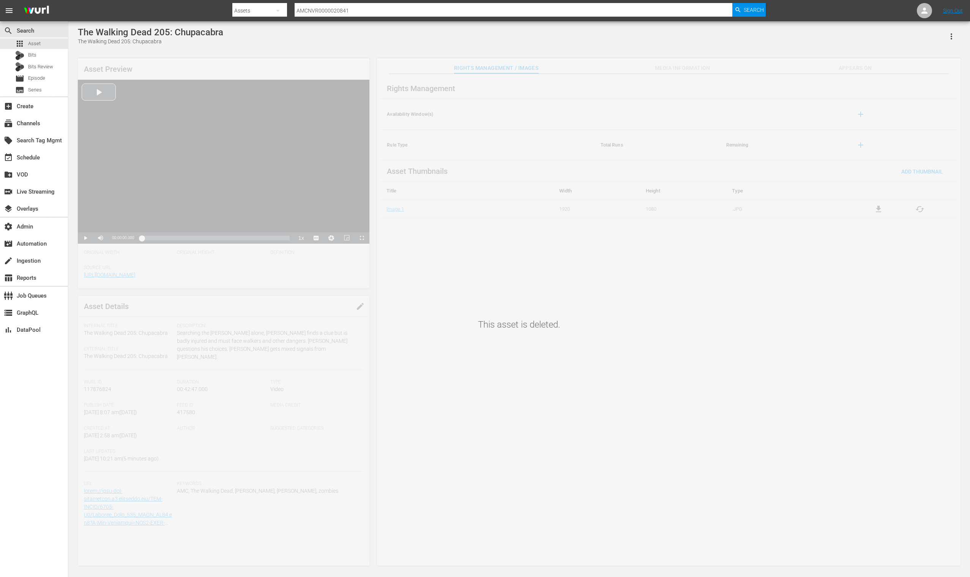
click at [370, 11] on input "AMCNVR0000020841" at bounding box center [513, 11] width 438 height 18
paste input "38"
type input "AMCNVR0000020838"
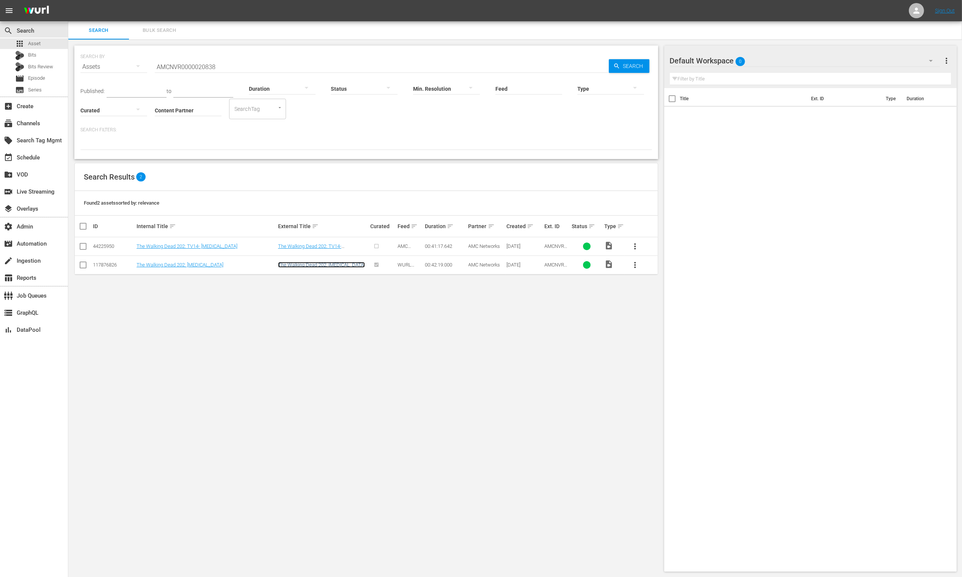
click at [296, 267] on link "The Walking Dead 202: [MEDICAL_DATA]" at bounding box center [321, 265] width 87 height 6
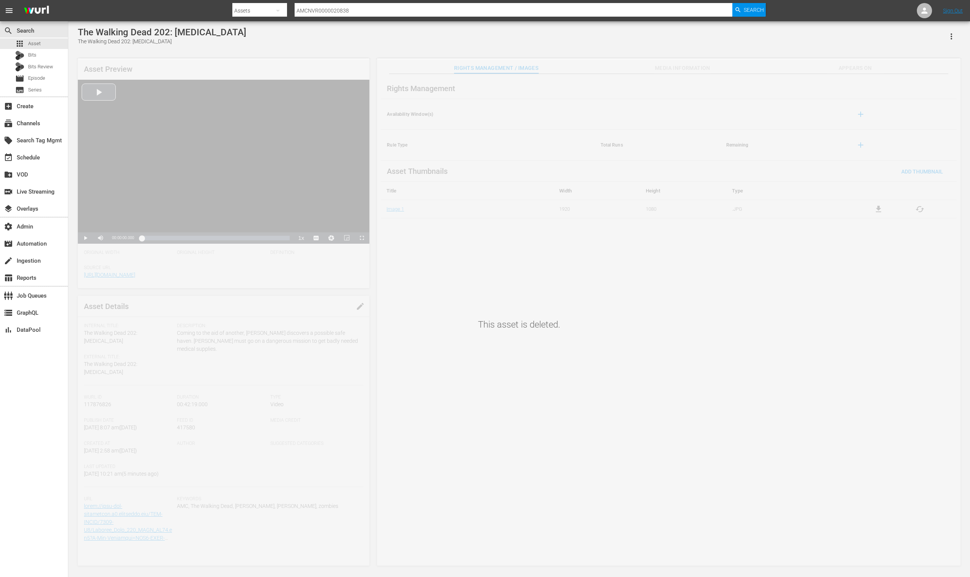
click at [668, 66] on div "This asset is deleted." at bounding box center [518, 313] width 901 height 508
click at [852, 66] on div "This asset is deleted." at bounding box center [518, 313] width 901 height 508
click at [360, 8] on input "AMCNVR0000020838" at bounding box center [513, 11] width 438 height 18
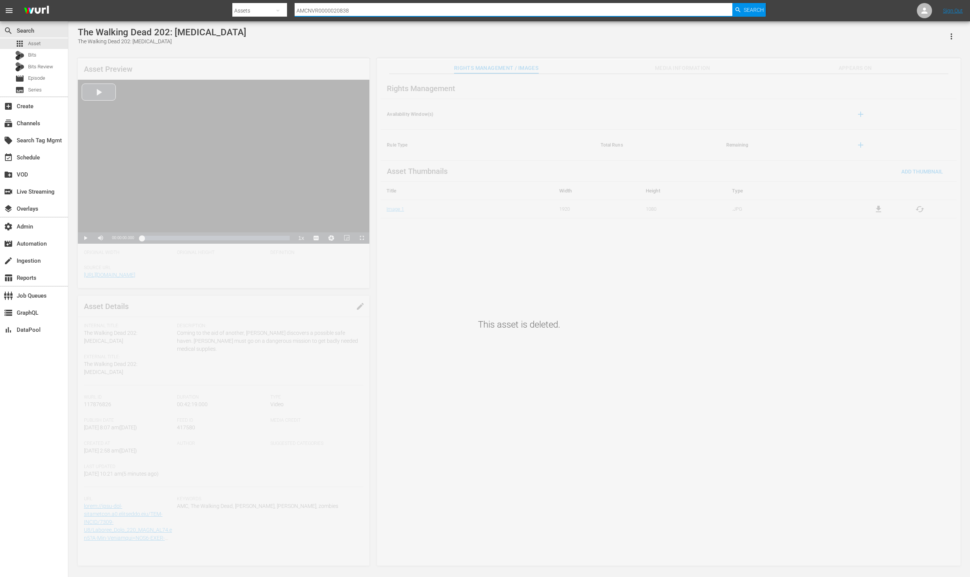
paste input "44"
type input "AMCNVR0000020844"
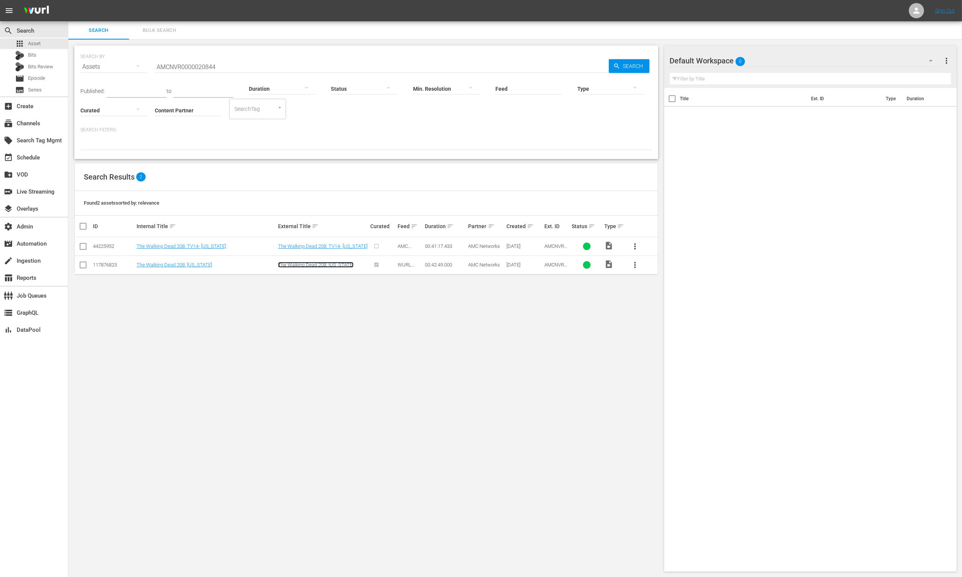
click at [331, 267] on link "The Walking Dead 208: [US_STATE]" at bounding box center [316, 265] width 76 height 6
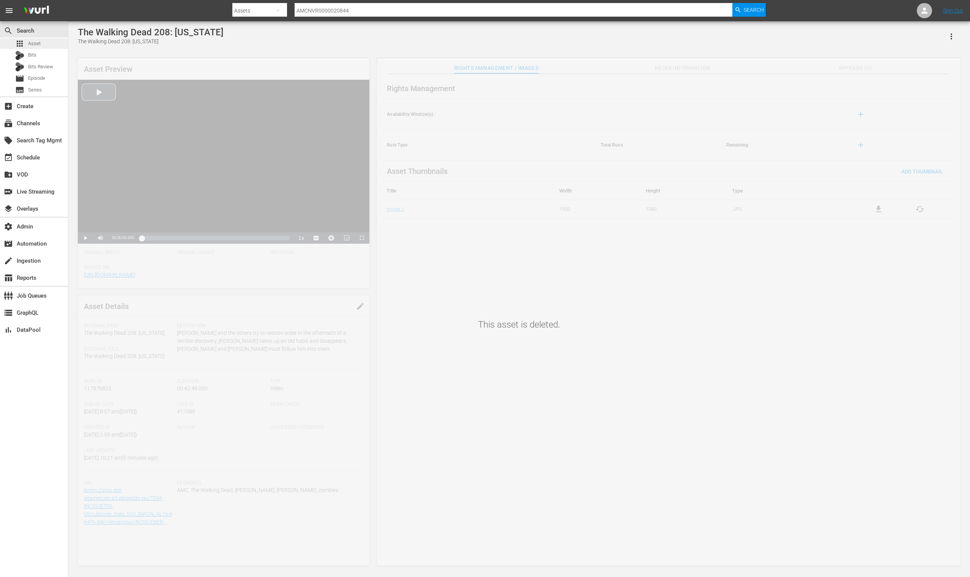
click at [52, 43] on div "apps Asset" at bounding box center [34, 43] width 68 height 11
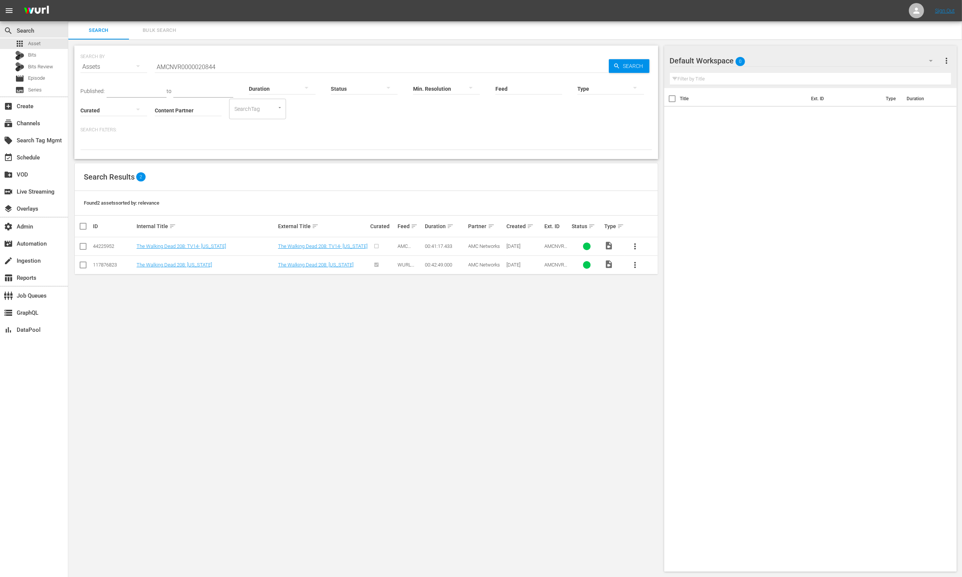
click at [220, 61] on input "AMCNVR0000020844" at bounding box center [382, 67] width 454 height 18
click at [229, 339] on div "SEARCH BY Search By Assets Search ID, Title, Description, Keywords, or Category…" at bounding box center [366, 308] width 596 height 538
click at [170, 30] on span "Bulk Search" at bounding box center [160, 30] width 52 height 9
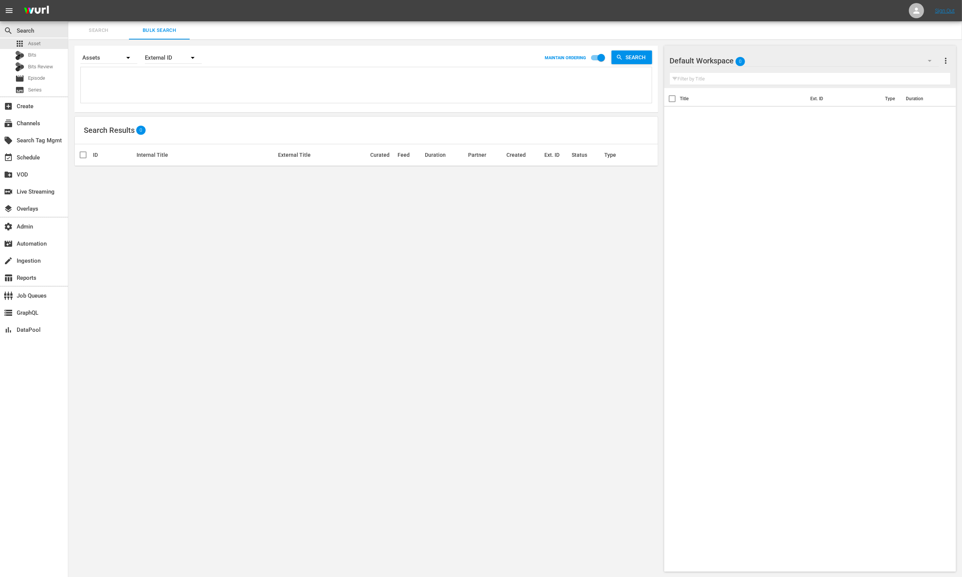
click at [207, 73] on textarea at bounding box center [367, 86] width 569 height 35
paste textarea "AMCNVR0000036985 UMC1355627 UMC1355629 UMC1355630 UMC1355631 UMC1355636 AMCNVR0…"
type textarea "AMCNVR0000036985 UMC1355627 UMC1355629 UMC1355630 UMC1355631 UMC1355636 AMCNVR0…"
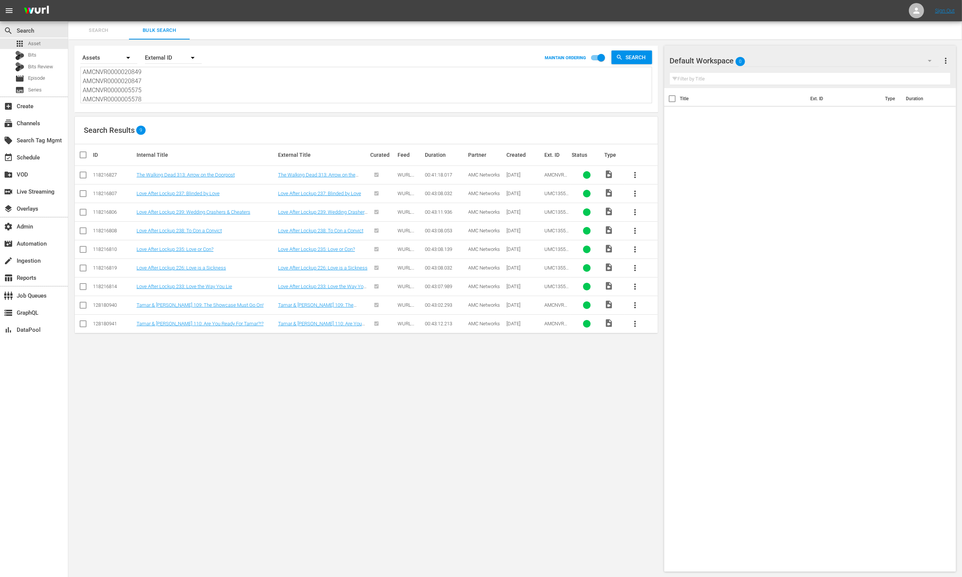
type textarea "AMCNVR0000036985 UMC1355627 UMC1355629 UMC1355630 UMC1355631 UMC1355636 AMCNVR0…"
click at [190, 85] on textarea "AMCNVR0000036985 UMC1355627 UMC1355629 UMC1355630 UMC1355631 UMC1355636 AMCNVR0…" at bounding box center [367, 85] width 569 height 35
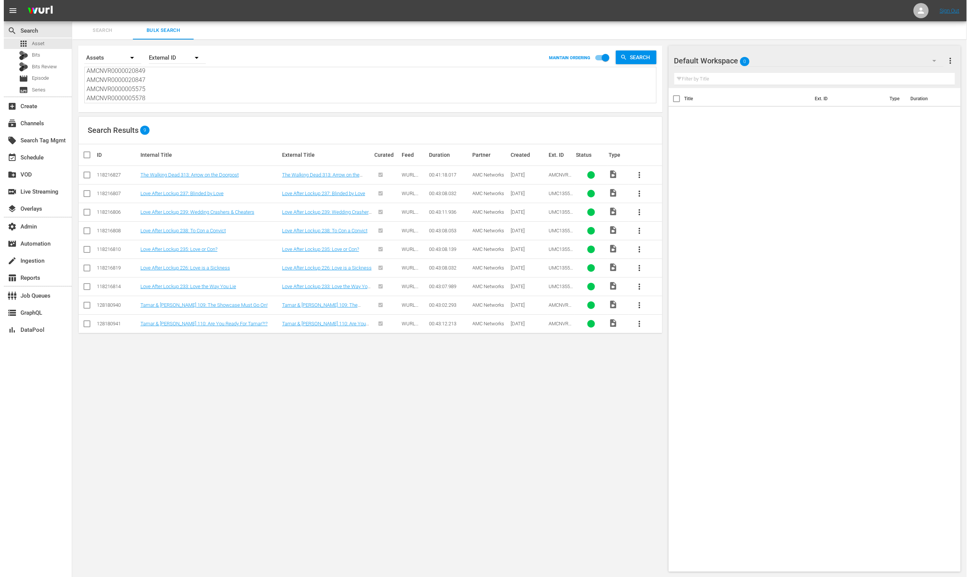
scroll to position [0, 0]
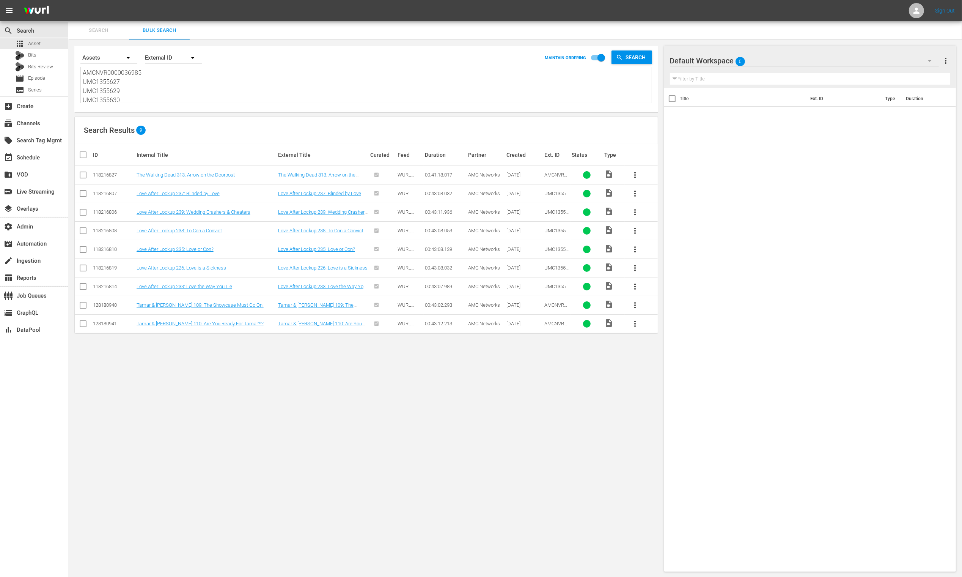
drag, startPoint x: 154, startPoint y: 98, endPoint x: 118, endPoint y: -6, distance: 109.8
click at [118, 0] on html "menu Sign Out search Search apps Asset Bits Bits Review movie Episode subtitles…" at bounding box center [481, 288] width 962 height 577
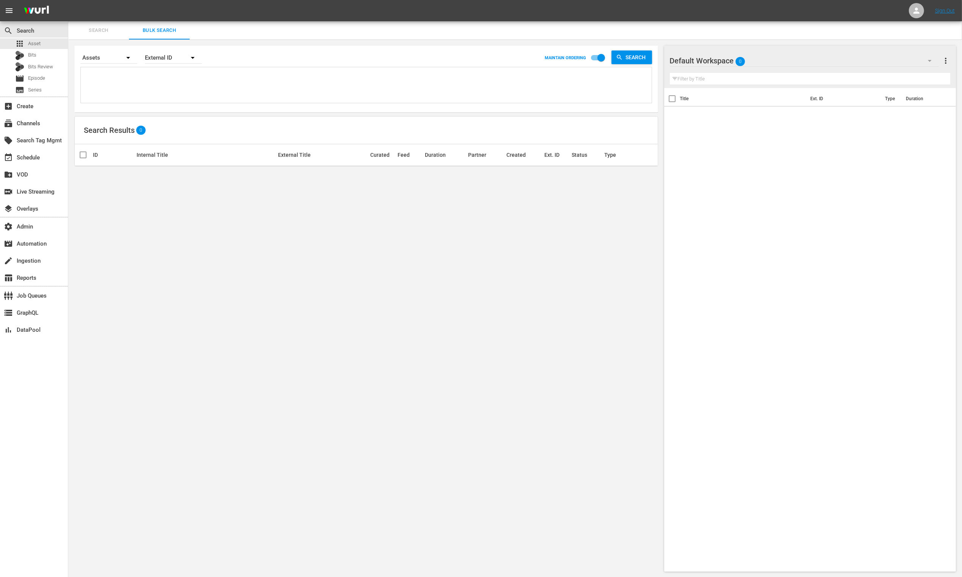
click at [100, 58] on div "Assets" at bounding box center [108, 57] width 57 height 21
drag, startPoint x: 161, startPoint y: 82, endPoint x: 86, endPoint y: 27, distance: 92.5
click at [159, 81] on div "Episodes Bits Assets" at bounding box center [481, 288] width 962 height 577
click at [54, 40] on div "apps Asset" at bounding box center [34, 43] width 68 height 11
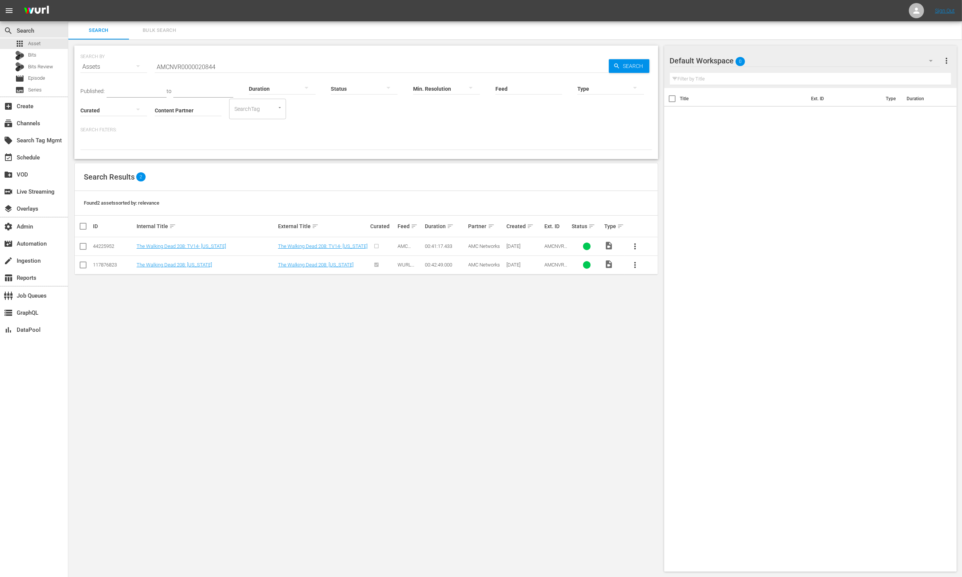
click at [226, 65] on input "AMCNVR0000020844" at bounding box center [382, 67] width 454 height 18
paste input "AMCNVR0000036985"
type input "AMCNVR0000036985"
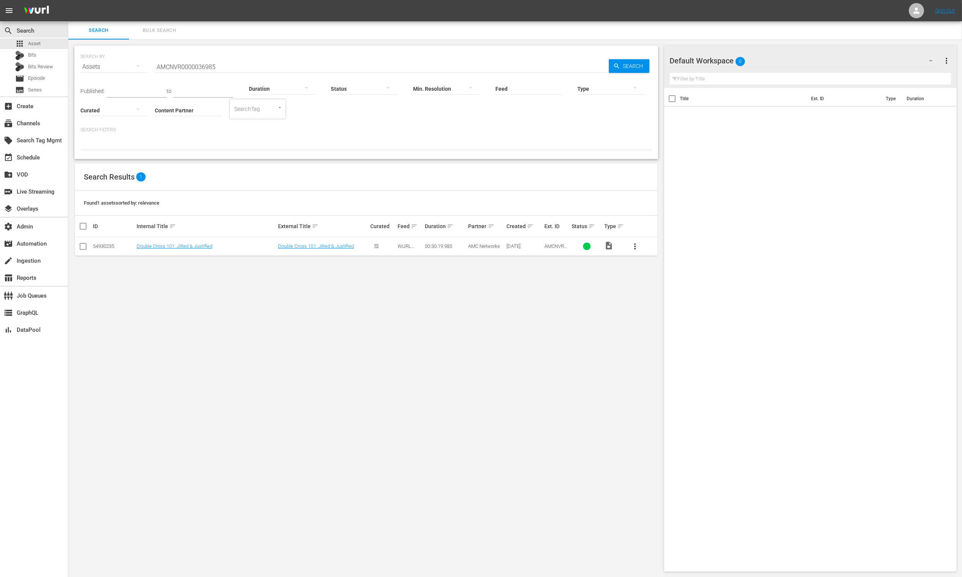
click at [110, 244] on div "54930235" at bounding box center [113, 246] width 41 height 6
click at [299, 245] on link "Double Cross 101: Jilted & Justified" at bounding box center [316, 246] width 76 height 6
click at [108, 246] on div "54930235" at bounding box center [113, 246] width 41 height 6
copy div "54930235"
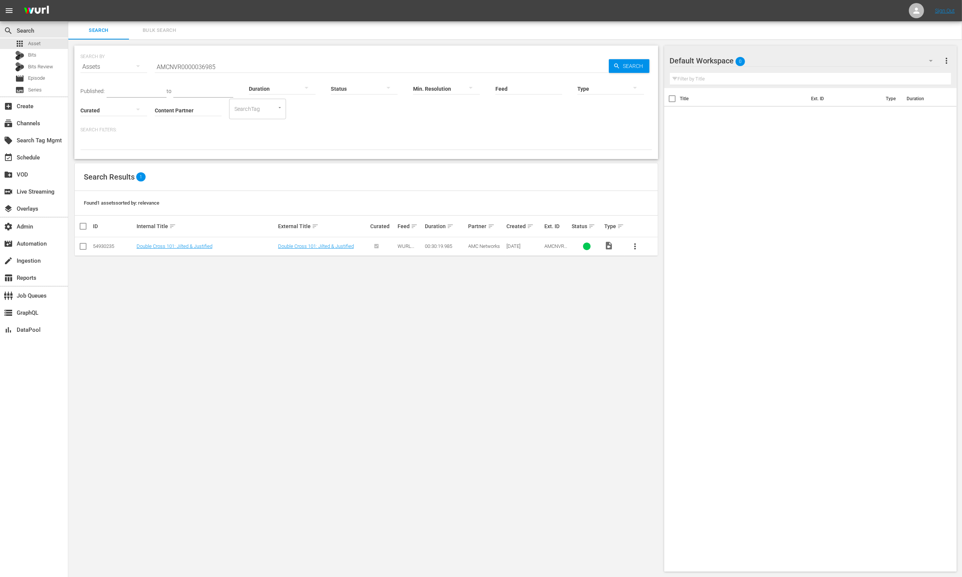
click at [228, 64] on input "AMCNVR0000036985" at bounding box center [382, 67] width 454 height 18
click at [228, 63] on input "AMCNVR0000036985" at bounding box center [382, 67] width 454 height 18
paste input "UMC1355627"
type input "UMC1355627"
click at [619, 68] on icon "button" at bounding box center [617, 66] width 7 height 7
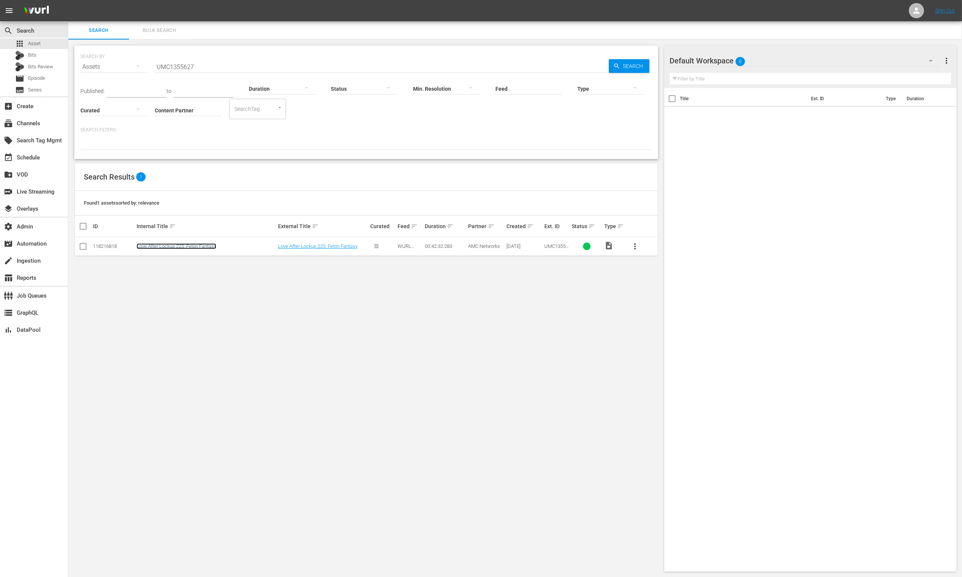
click at [200, 247] on link "Love After Lockup 225: Felon Fantasy" at bounding box center [177, 246] width 80 height 6
click at [337, 244] on link "Love After Lockup 225: Felon Fantasy" at bounding box center [318, 246] width 80 height 6
click at [113, 245] on div "118216818" at bounding box center [113, 246] width 41 height 6
copy div "118216818"
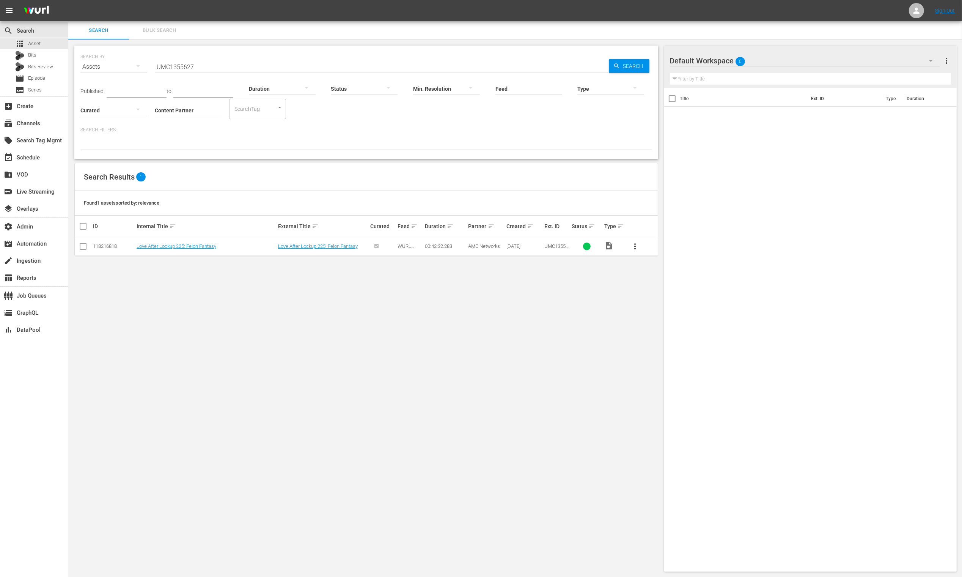
click at [208, 63] on input "UMC1355627" at bounding box center [382, 67] width 454 height 18
paste input "9"
type input "UMC1355629"
click at [619, 60] on div "Search" at bounding box center [629, 66] width 41 height 14
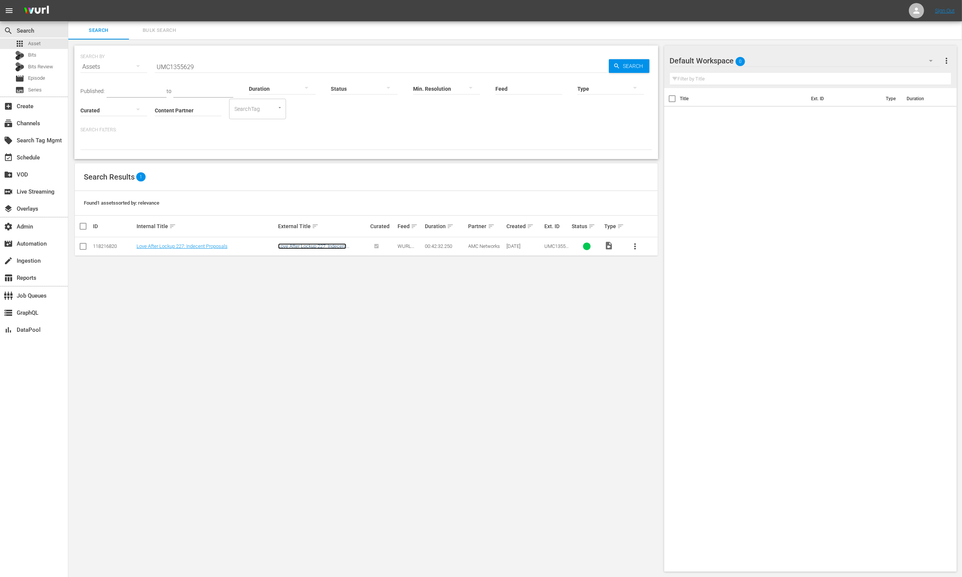
click at [304, 245] on link "Love After Lockup 227: Indecent Proposals" at bounding box center [312, 248] width 68 height 11
click at [110, 246] on div "118216820" at bounding box center [113, 246] width 41 height 6
copy div "118216820"
click at [214, 61] on input "UMC1355629" at bounding box center [382, 67] width 454 height 18
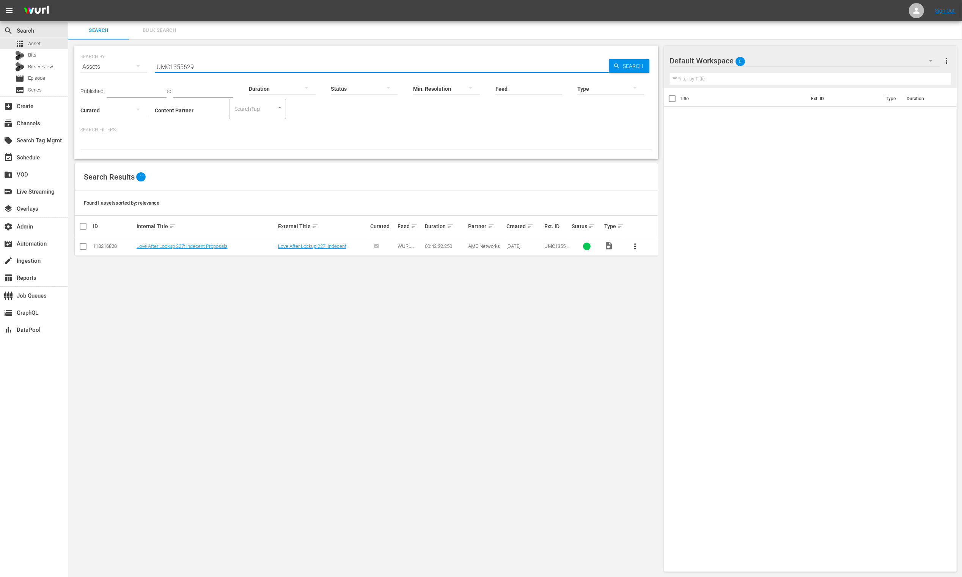
click at [214, 61] on input "UMC1355629" at bounding box center [382, 67] width 454 height 18
paste input "30"
click at [631, 65] on span "Search" at bounding box center [634, 66] width 29 height 14
click at [109, 246] on div "118216815" at bounding box center [113, 246] width 41 height 6
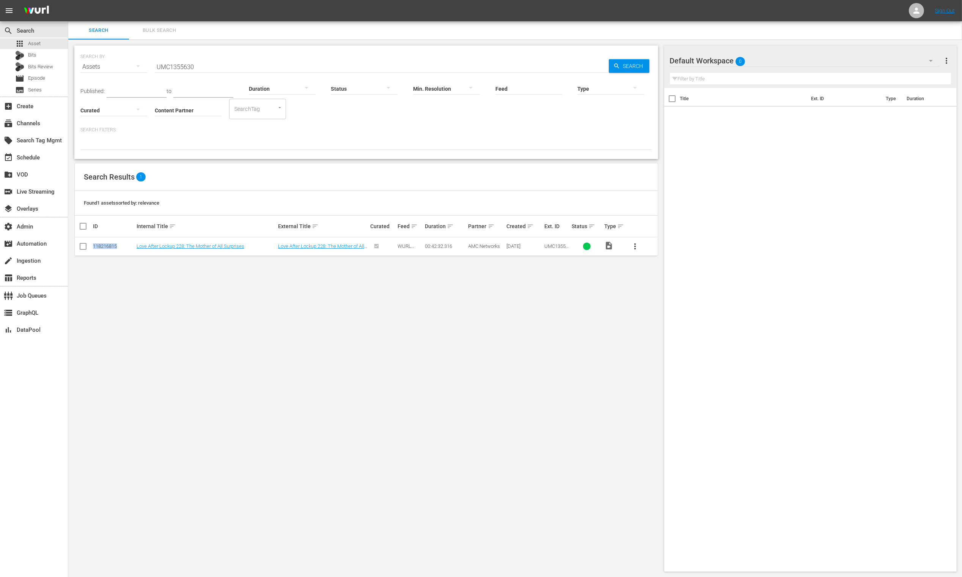
copy div "118216815"
click at [247, 55] on div "SEARCH BY Search By Assets Search ID, Title, Description, Keywords, or Category…" at bounding box center [366, 62] width 572 height 27
click at [252, 68] on input "UMC1355630" at bounding box center [382, 67] width 454 height 18
click at [251, 68] on input "UMC1355630" at bounding box center [382, 67] width 454 height 18
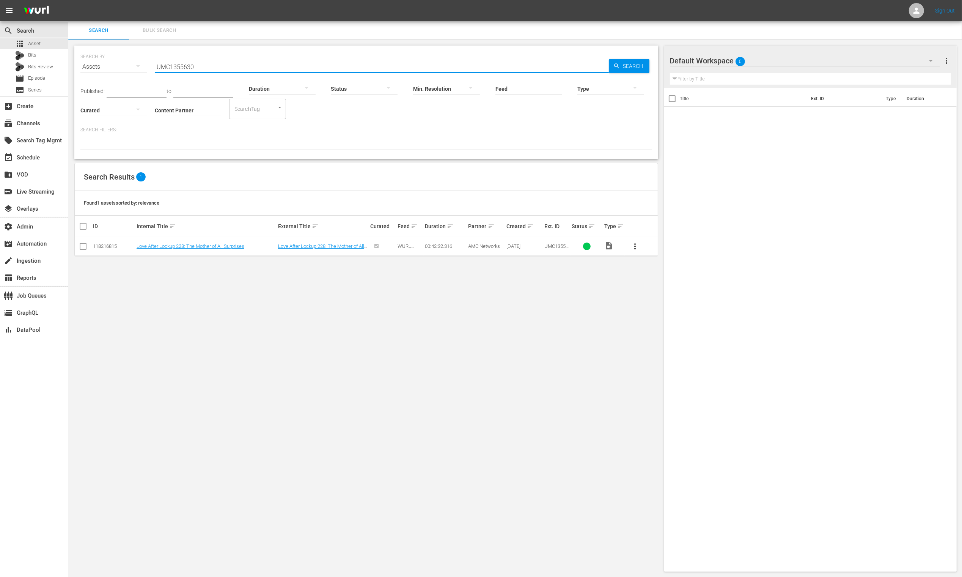
click at [251, 68] on input "UMC1355630" at bounding box center [382, 67] width 454 height 18
paste input "1"
click at [625, 66] on span "Search" at bounding box center [634, 66] width 29 height 14
click at [102, 247] on div "118216816" at bounding box center [113, 246] width 41 height 6
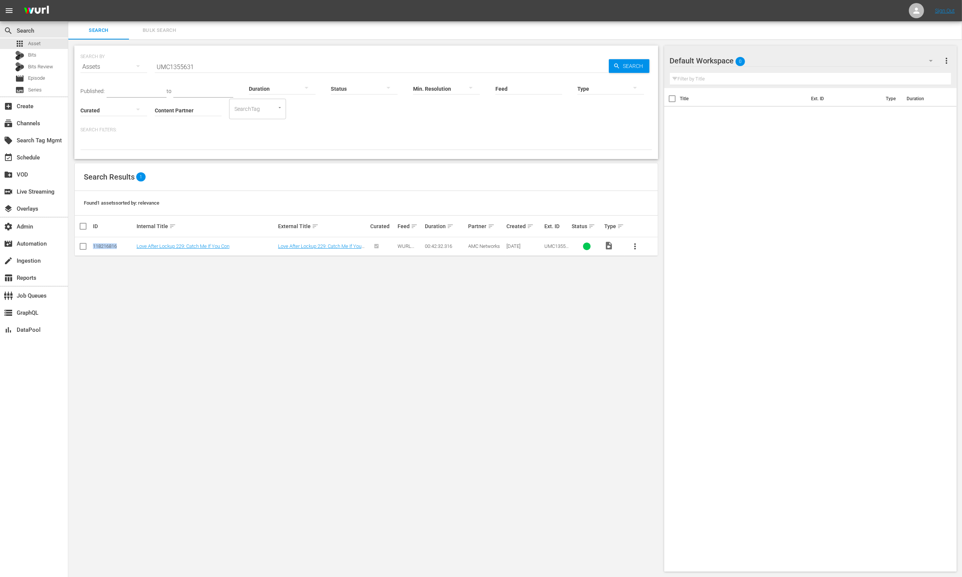
drag, startPoint x: 102, startPoint y: 247, endPoint x: 106, endPoint y: 250, distance: 5.1
click at [102, 247] on div "118216816" at bounding box center [113, 246] width 41 height 6
copy div "118216816"
click at [232, 66] on input "UMC1355631" at bounding box center [382, 67] width 454 height 18
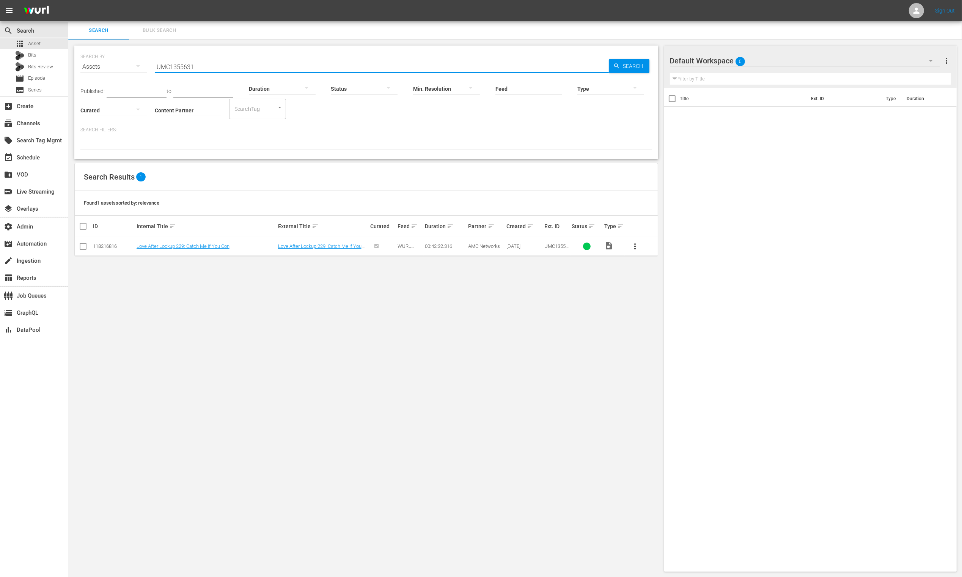
paste input "6"
click at [628, 66] on span "Search" at bounding box center [634, 66] width 29 height 14
click at [105, 244] on div "118216809" at bounding box center [113, 246] width 41 height 6
copy div "118216809"
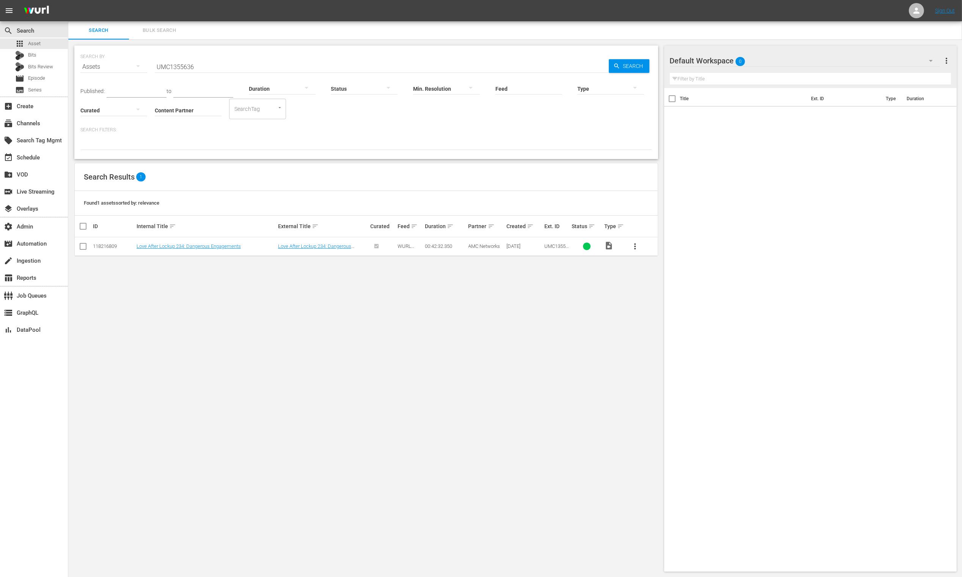
click at [246, 58] on input "UMC1355636" at bounding box center [382, 67] width 454 height 18
paste input "AMCNVR0000020863"
drag, startPoint x: 620, startPoint y: 64, endPoint x: 611, endPoint y: 61, distance: 9.0
click at [620, 64] on div "Search" at bounding box center [629, 66] width 41 height 14
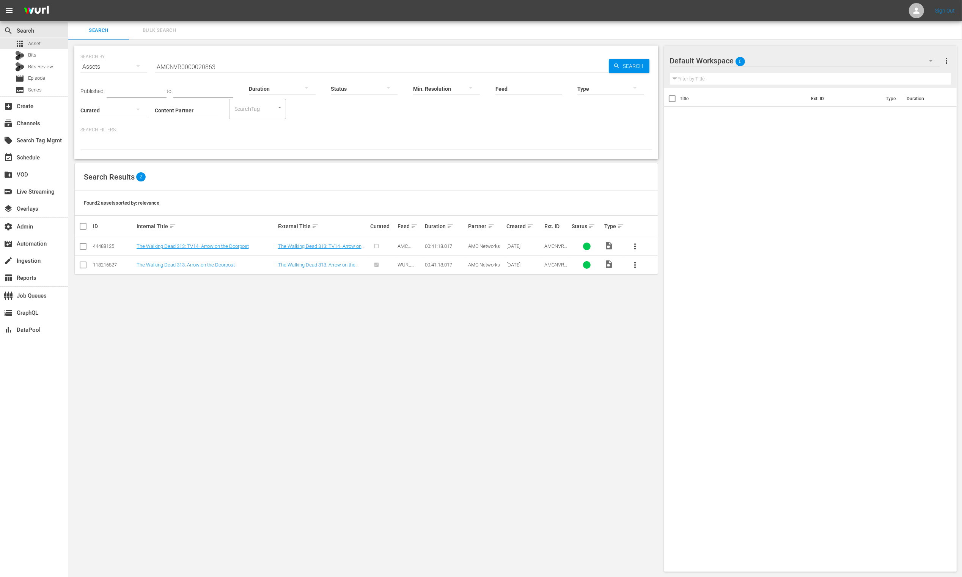
click at [107, 265] on div "118216827" at bounding box center [113, 265] width 41 height 6
copy div "118216827"
click at [259, 66] on input "AMCNVR0000020863" at bounding box center [382, 67] width 454 height 18
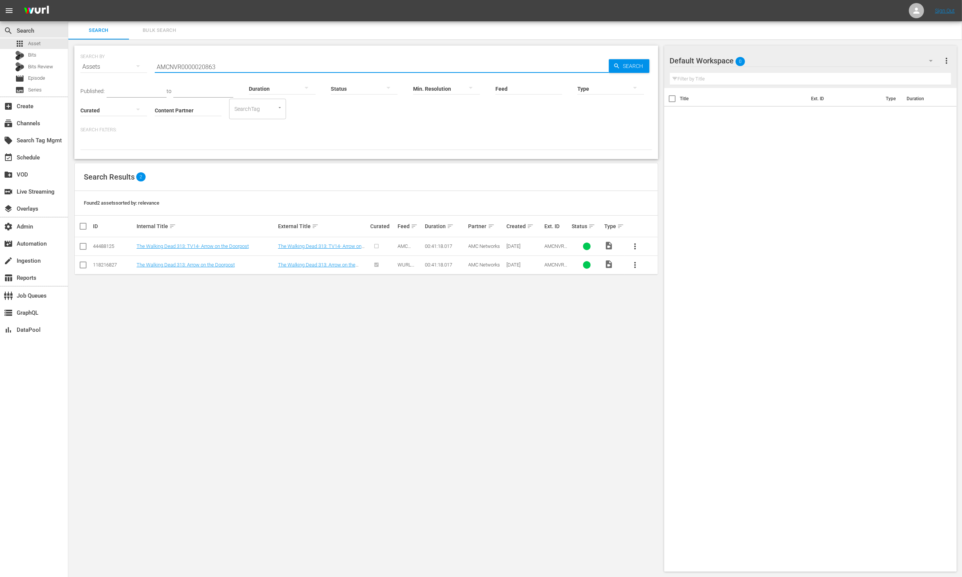
paste input "UMC1355639"
click at [642, 66] on span "Search" at bounding box center [634, 66] width 29 height 14
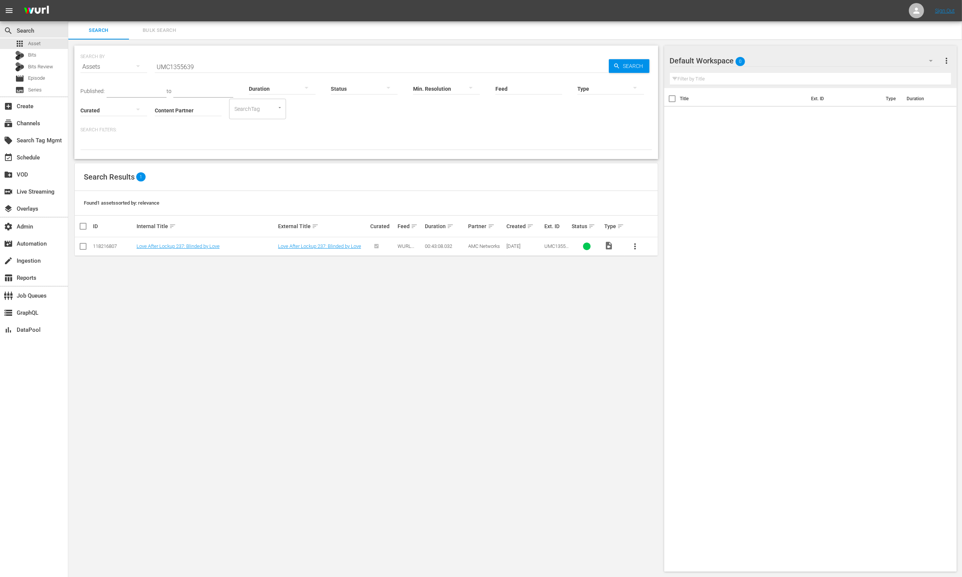
click at [113, 249] on div "118216807" at bounding box center [113, 246] width 41 height 6
copy div "118216807"
click at [239, 52] on div "SEARCH BY Search By Assets Search ID, Title, Description, Keywords, or Category…" at bounding box center [366, 62] width 572 height 27
click at [238, 61] on input "UMC1355639" at bounding box center [382, 67] width 454 height 18
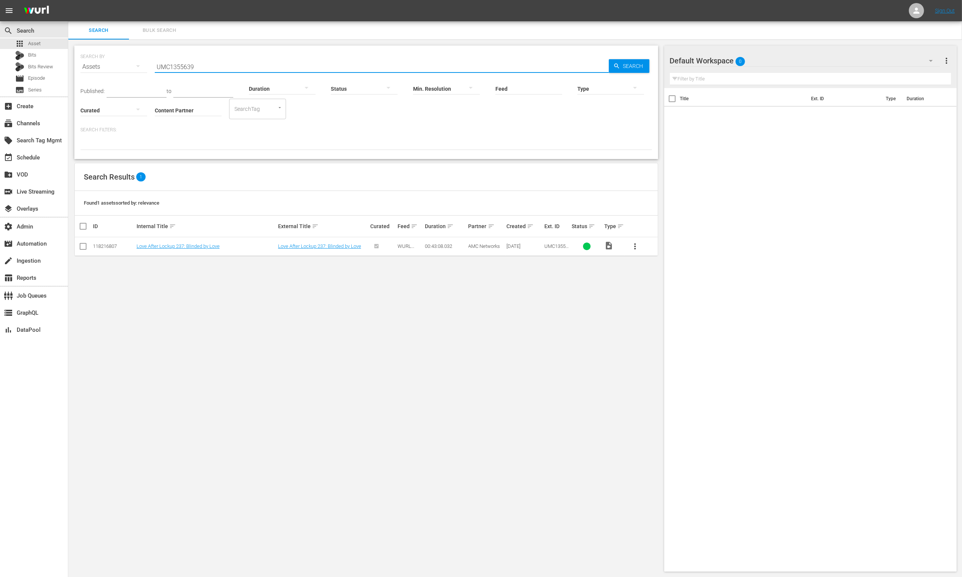
click at [238, 61] on input "UMC1355639" at bounding box center [382, 67] width 454 height 18
paste input "41"
click at [636, 65] on span "Search" at bounding box center [634, 66] width 29 height 14
click at [110, 249] on div "118216806" at bounding box center [113, 246] width 41 height 6
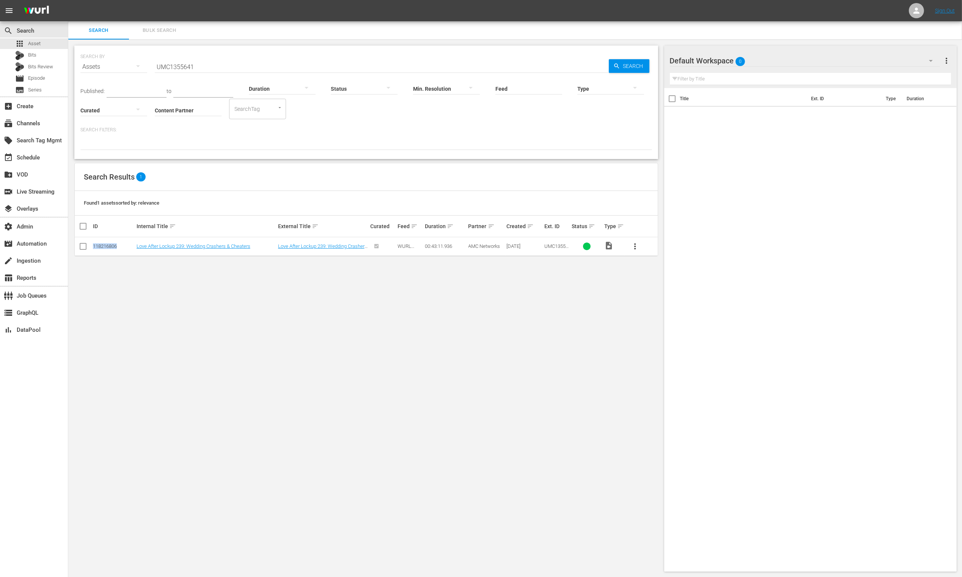
copy div "118216806"
click at [235, 65] on input "UMC1355641" at bounding box center [382, 67] width 454 height 18
click at [236, 64] on input "UMC1355641" at bounding box center [382, 67] width 454 height 18
paste input "0"
click at [623, 66] on span "Search" at bounding box center [634, 66] width 29 height 14
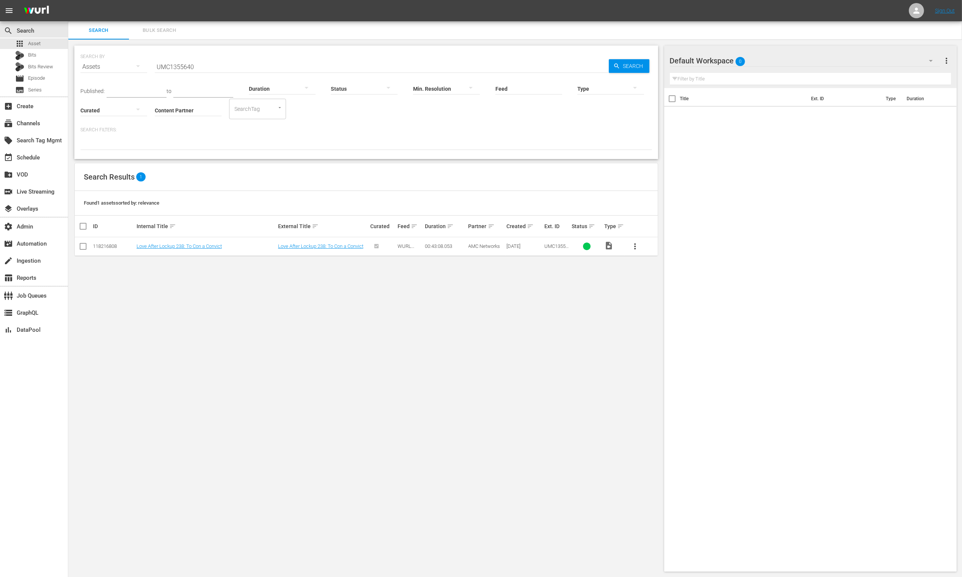
click at [111, 247] on div "118216808" at bounding box center [113, 246] width 41 height 6
copy div "118216808"
drag, startPoint x: 275, startPoint y: 64, endPoint x: 260, endPoint y: 59, distance: 15.4
click at [272, 63] on input "UMC1355640" at bounding box center [382, 67] width 454 height 18
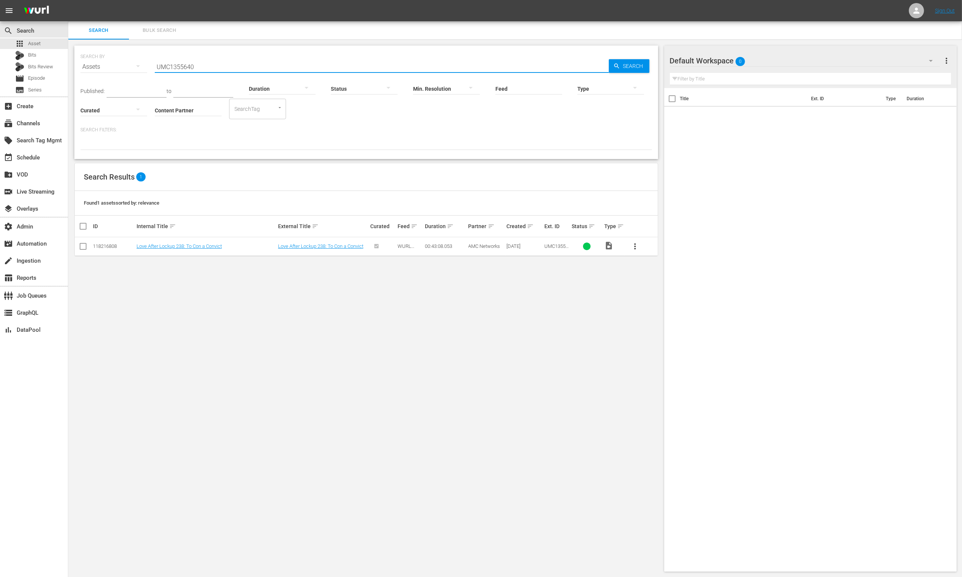
click at [248, 58] on input "UMC1355640" at bounding box center [382, 67] width 454 height 18
drag, startPoint x: 249, startPoint y: 57, endPoint x: 248, endPoint y: 61, distance: 3.9
click at [249, 58] on input "UMC1355640" at bounding box center [382, 67] width 454 height 18
click at [248, 62] on input "UMC1355640" at bounding box center [382, 67] width 454 height 18
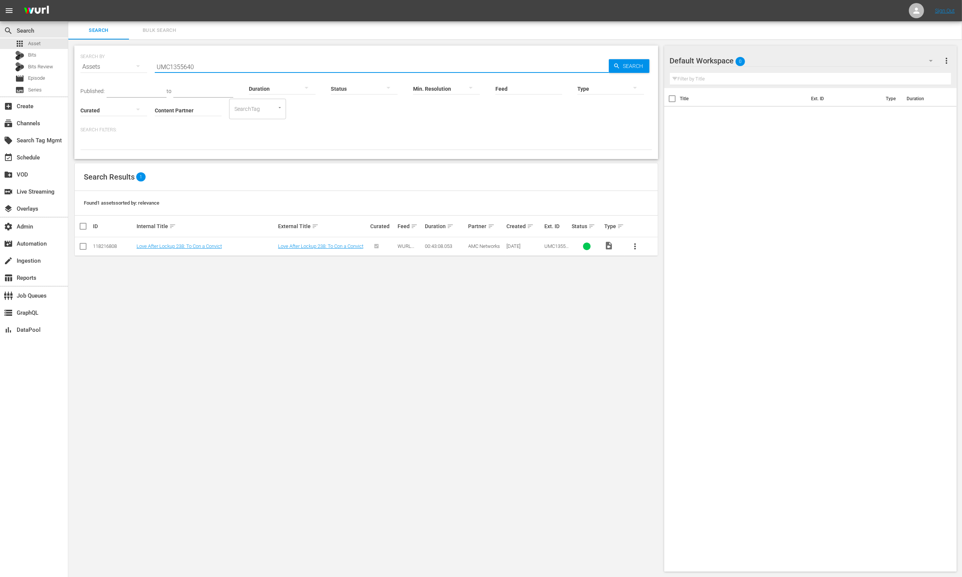
paste input "37"
drag, startPoint x: 636, startPoint y: 66, endPoint x: 451, endPoint y: 178, distance: 216.2
click at [636, 66] on span "Search" at bounding box center [634, 66] width 29 height 14
click at [112, 247] on div "118216810" at bounding box center [113, 246] width 41 height 6
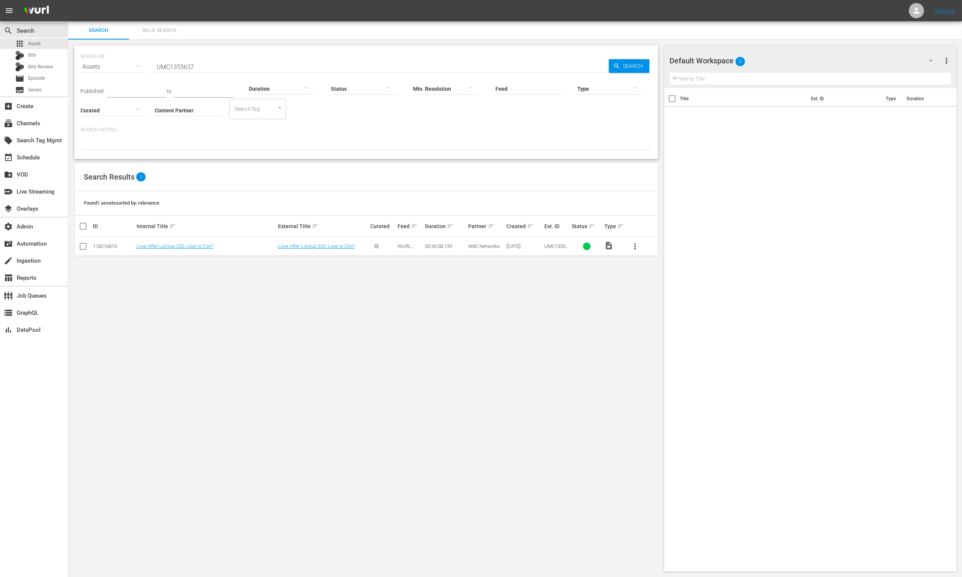
click at [247, 63] on input "UMC1355637" at bounding box center [382, 67] width 454 height 18
paste input "28"
click at [633, 65] on span "Search" at bounding box center [634, 66] width 29 height 14
click at [104, 247] on div "118216819" at bounding box center [113, 246] width 41 height 6
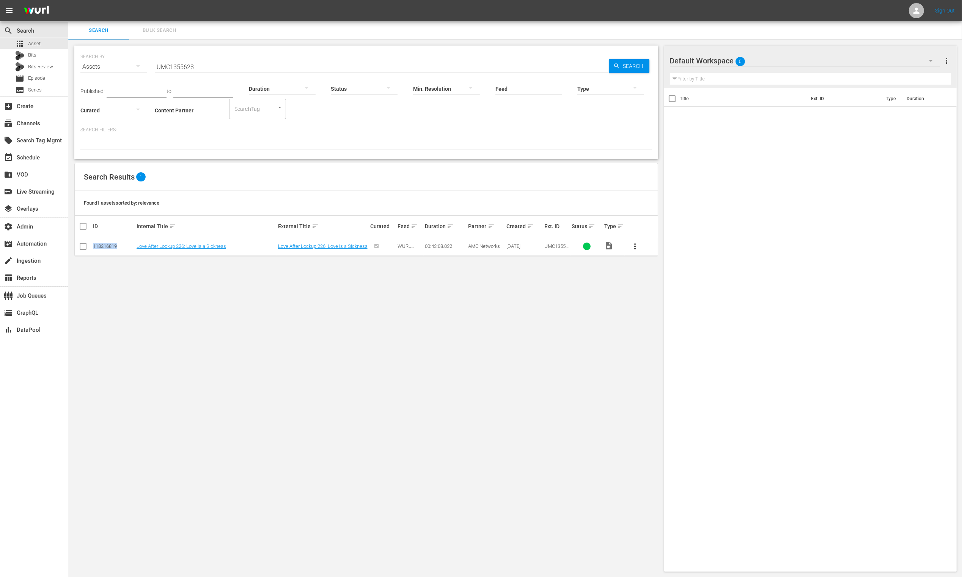
click at [104, 247] on div "118216819" at bounding box center [113, 246] width 41 height 6
click at [230, 66] on input "UMC1355628" at bounding box center [382, 67] width 454 height 18
paste input "34"
click at [622, 61] on span "Search" at bounding box center [634, 66] width 29 height 14
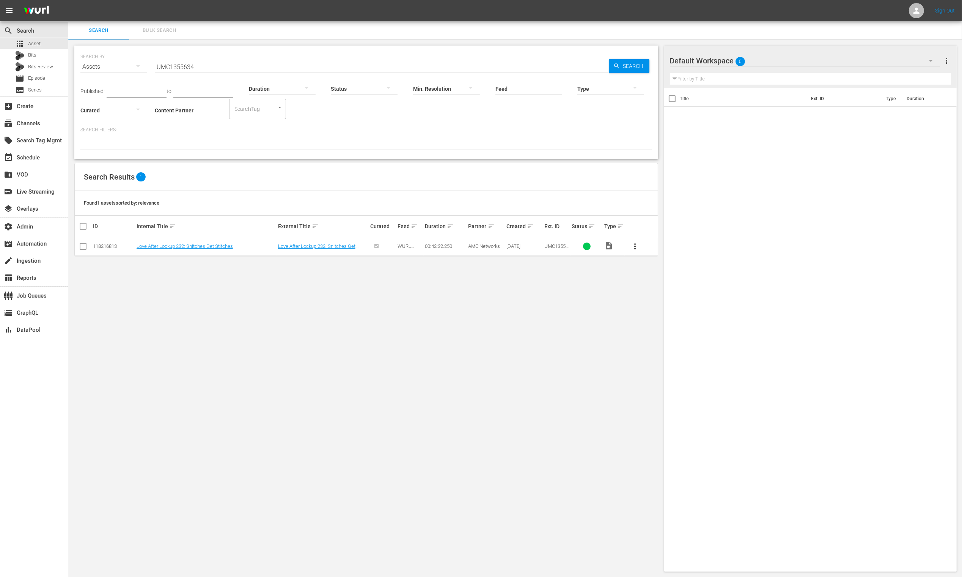
click at [114, 243] on div "118216813" at bounding box center [113, 246] width 41 height 6
click at [115, 243] on div "118216813" at bounding box center [113, 246] width 41 height 6
click at [207, 61] on input "UMC1355634" at bounding box center [382, 67] width 454 height 18
paste input "5"
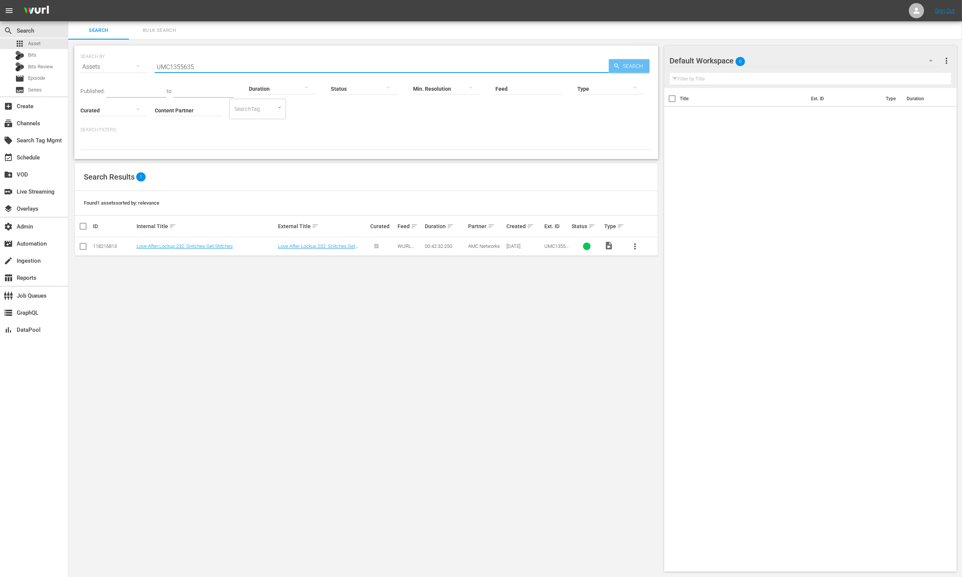
type input "UMC1355635"
drag, startPoint x: 642, startPoint y: 61, endPoint x: 351, endPoint y: 174, distance: 313.1
click at [642, 61] on span "Search" at bounding box center [634, 66] width 29 height 14
click at [195, 244] on link "Love After Lockup 233: Love the Way You Lie" at bounding box center [185, 246] width 96 height 6
click at [228, 69] on input "UMC1355635" at bounding box center [382, 67] width 454 height 18
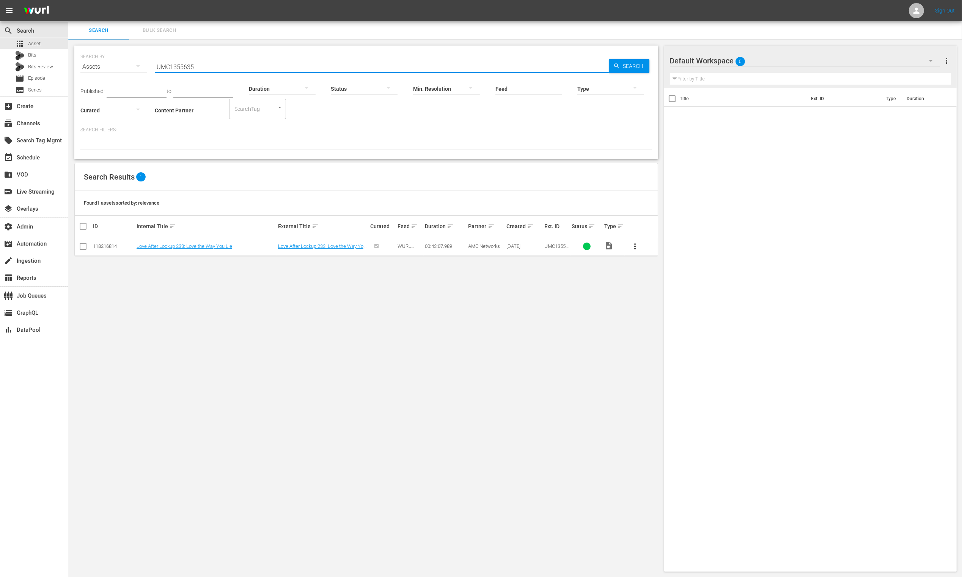
click at [228, 69] on input "UMC1355635" at bounding box center [382, 67] width 454 height 18
paste input "2"
type input "UMC1355632"
click at [634, 65] on span "Search" at bounding box center [634, 66] width 29 height 14
click at [180, 252] on td "Love After Lockup 230: Menace to Society" at bounding box center [206, 246] width 142 height 19
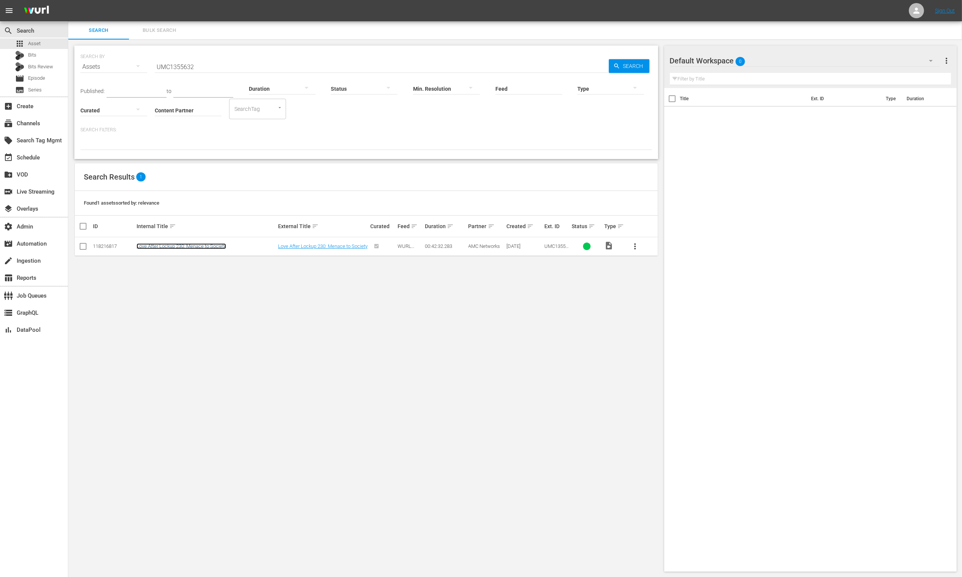
click at [178, 248] on link "Love After Lockup 230: Menace to Society" at bounding box center [182, 246] width 90 height 6
click at [106, 248] on div "118216817" at bounding box center [113, 246] width 41 height 6
click at [232, 65] on input "UMC1355632" at bounding box center [382, 67] width 454 height 18
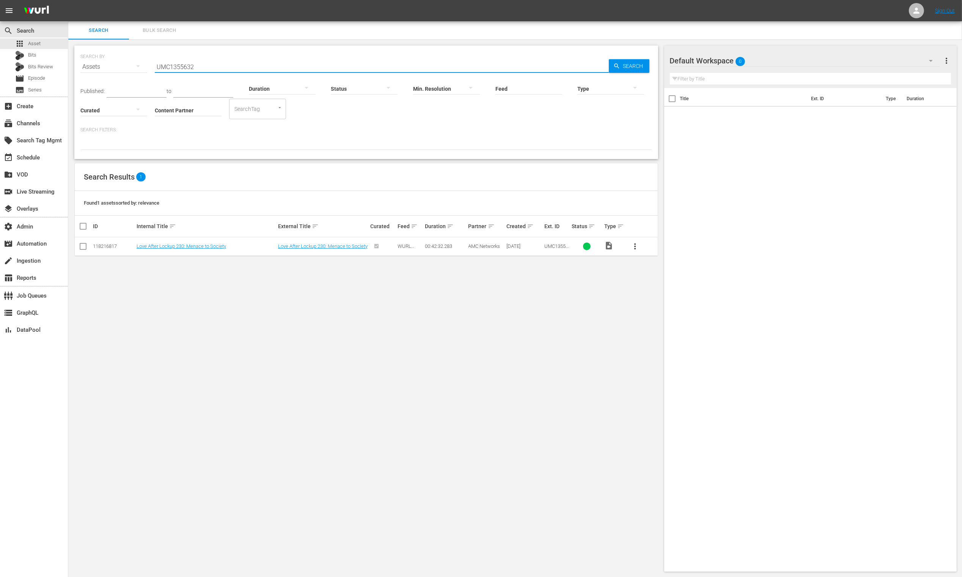
paste input "AMCNVR0000020846"
type input "AMCNVR0000020846"
click at [631, 66] on span "Search" at bounding box center [634, 66] width 29 height 14
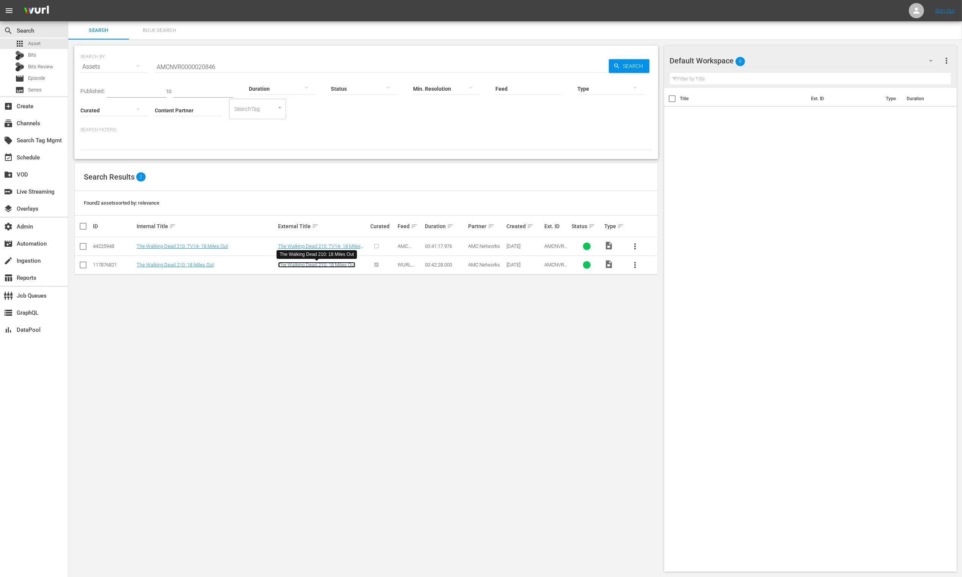
click at [304, 264] on link "The Walking Dead 210: 18 Miles Out" at bounding box center [316, 265] width 77 height 6
click at [112, 267] on div "117876821" at bounding box center [113, 265] width 41 height 6
click at [111, 267] on div "117876821" at bounding box center [113, 265] width 41 height 6
click at [111, 264] on div "117876821" at bounding box center [113, 265] width 41 height 6
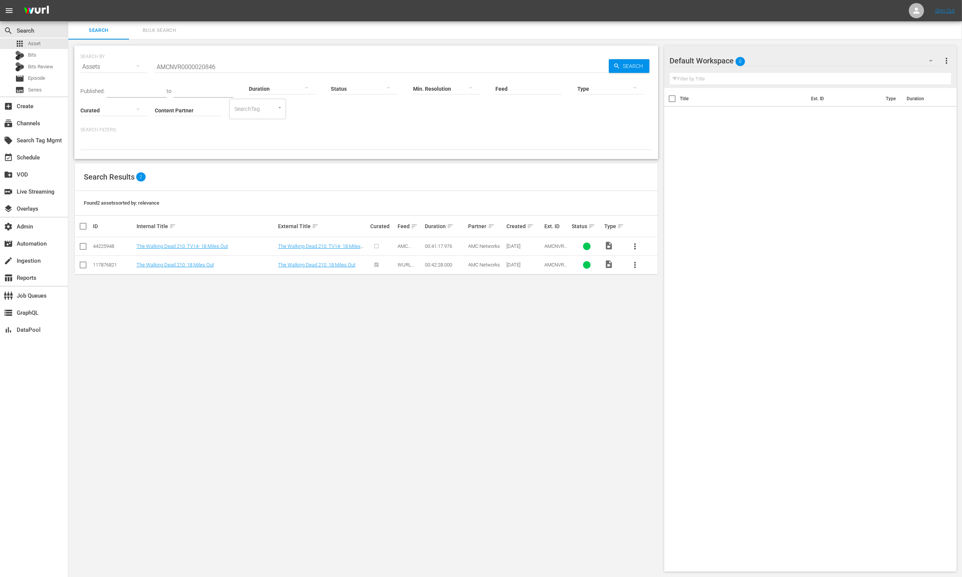
click at [228, 68] on input "AMCNVR0000020846" at bounding box center [382, 67] width 454 height 18
paste input "42912"
type input "AMCNVR0000042912"
click at [630, 65] on span "Search" at bounding box center [634, 66] width 29 height 14
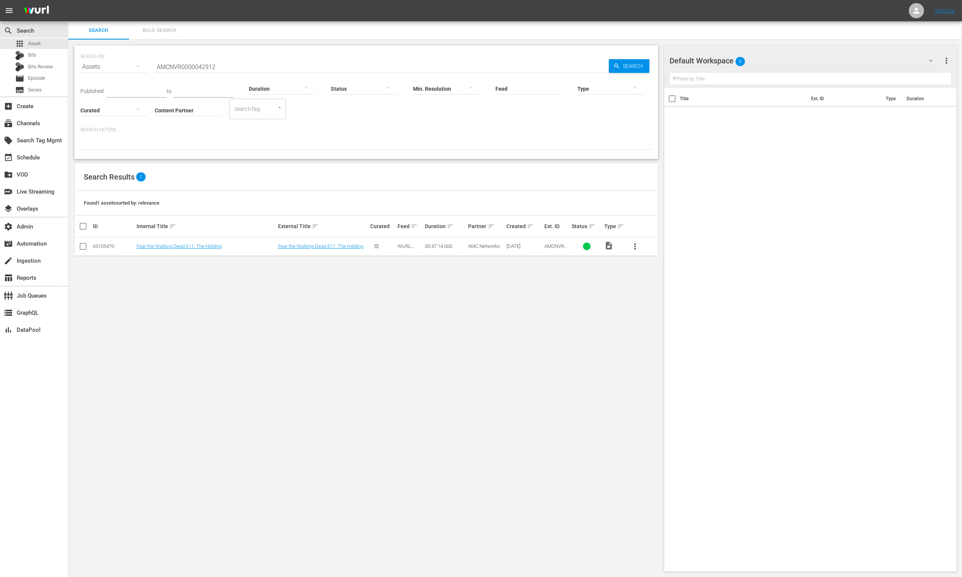
click at [105, 249] on div "63105470" at bounding box center [113, 246] width 41 height 6
click at [106, 249] on div "63105470" at bounding box center [113, 246] width 41 height 6
click at [214, 246] on link "Fear the Walking Dead 611: The Holding" at bounding box center [179, 246] width 85 height 6
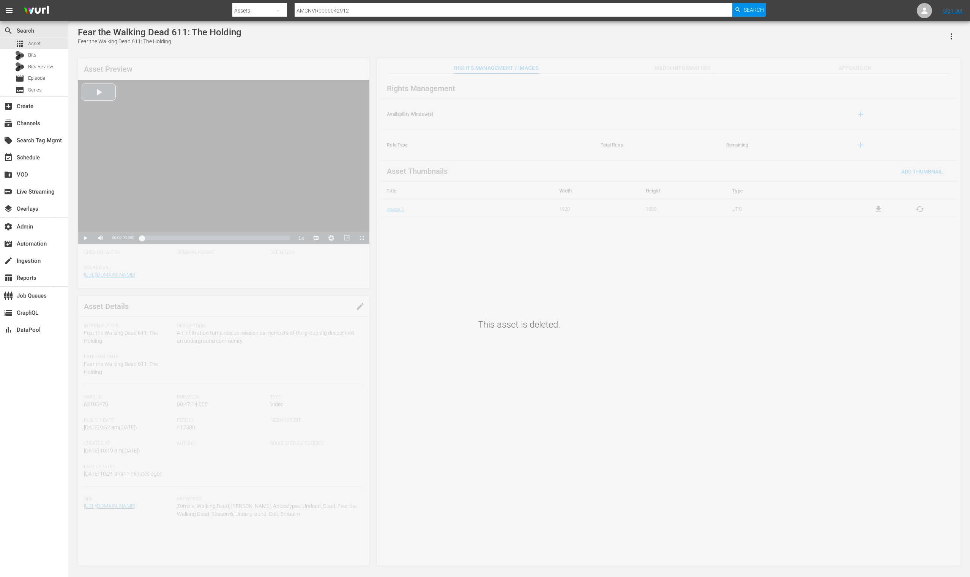
click at [416, 8] on input "AMCNVR0000042912" at bounding box center [513, 11] width 438 height 18
click at [416, 9] on input "AMCNVR0000042912" at bounding box center [513, 11] width 438 height 18
paste input "20841"
type input "AMCNVR0000020841"
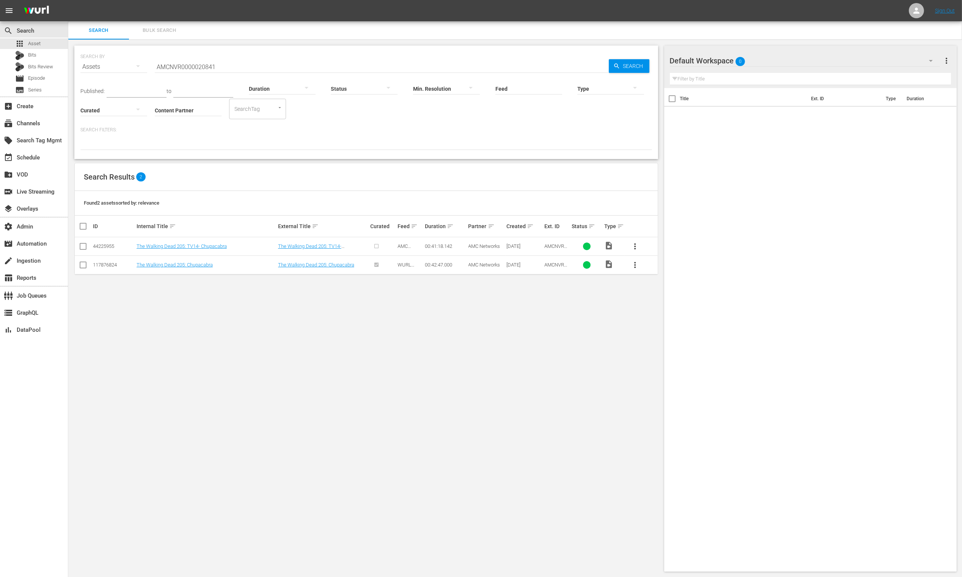
click at [115, 267] on div "117876824" at bounding box center [113, 265] width 41 height 6
click at [251, 63] on input "AMCNVR0000020841" at bounding box center [382, 67] width 454 height 18
paste input "38"
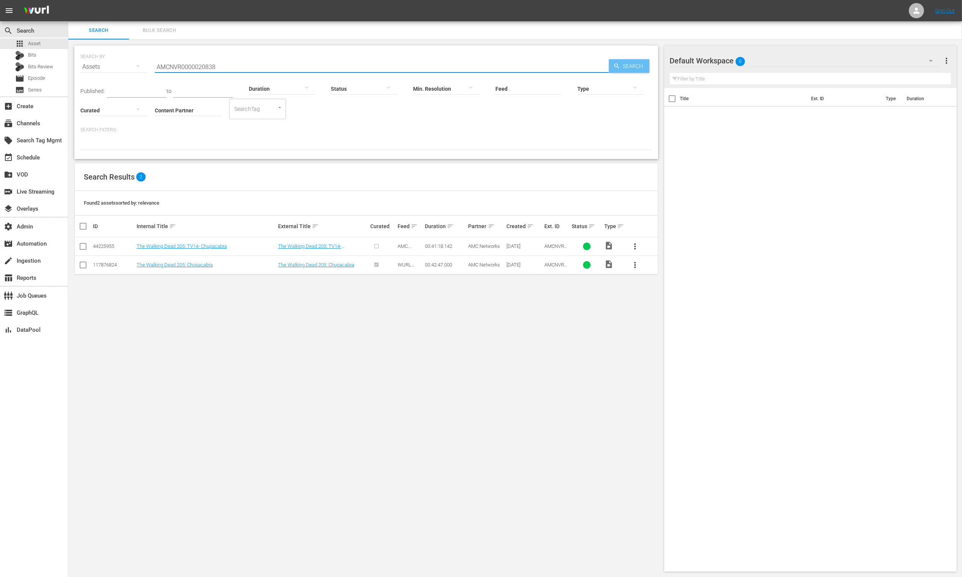
type input "AMCNVR0000020838"
click at [624, 64] on span "Search" at bounding box center [634, 66] width 29 height 14
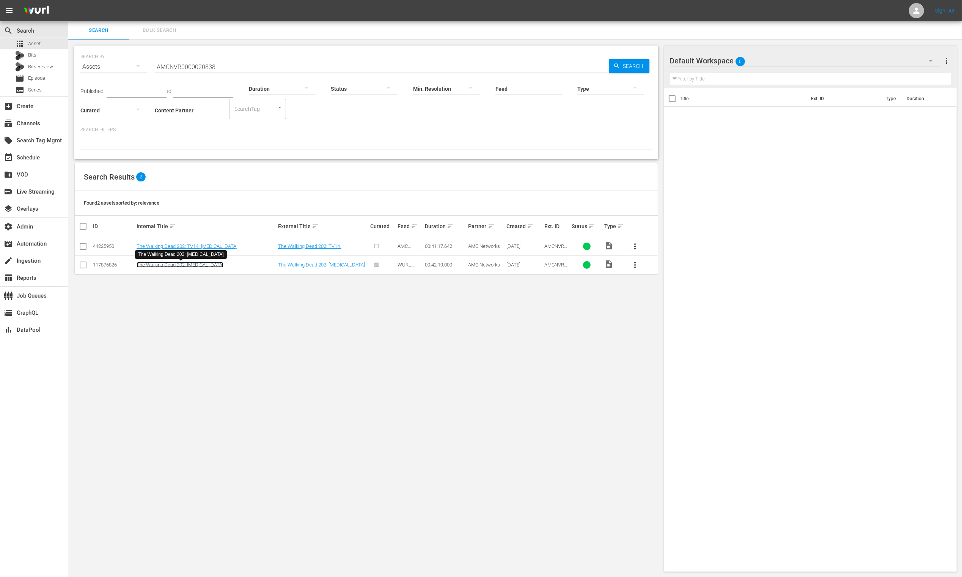
click at [195, 263] on link "The Walking Dead 202: [MEDICAL_DATA]" at bounding box center [180, 265] width 87 height 6
click at [231, 67] on input "AMCNVR0000020838" at bounding box center [382, 67] width 454 height 18
click at [101, 261] on td "117876826" at bounding box center [114, 264] width 44 height 19
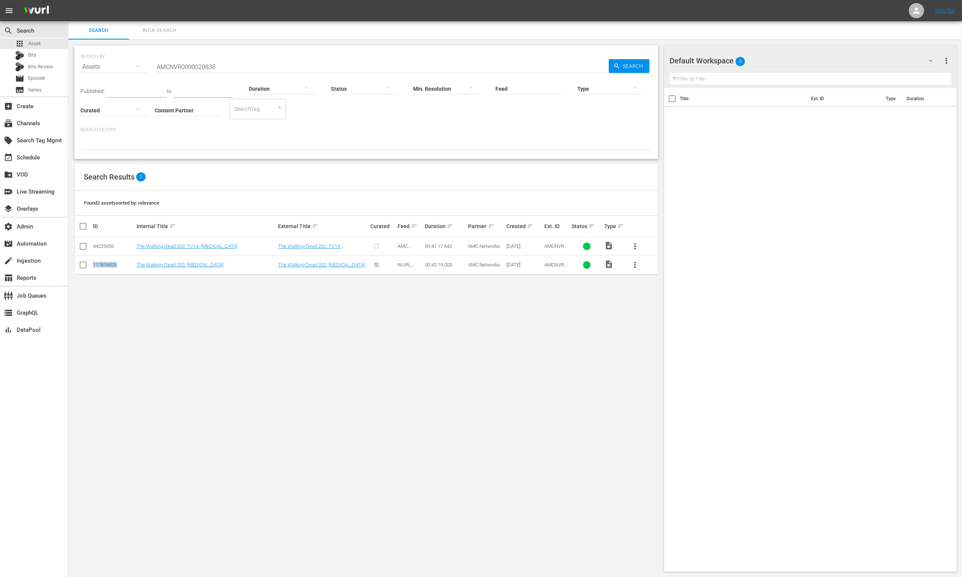
click at [101, 261] on td "117876826" at bounding box center [114, 264] width 44 height 19
click at [234, 71] on input "AMCNVR0000020838" at bounding box center [382, 67] width 454 height 18
paste input "44"
click at [626, 64] on span "Search" at bounding box center [634, 66] width 29 height 14
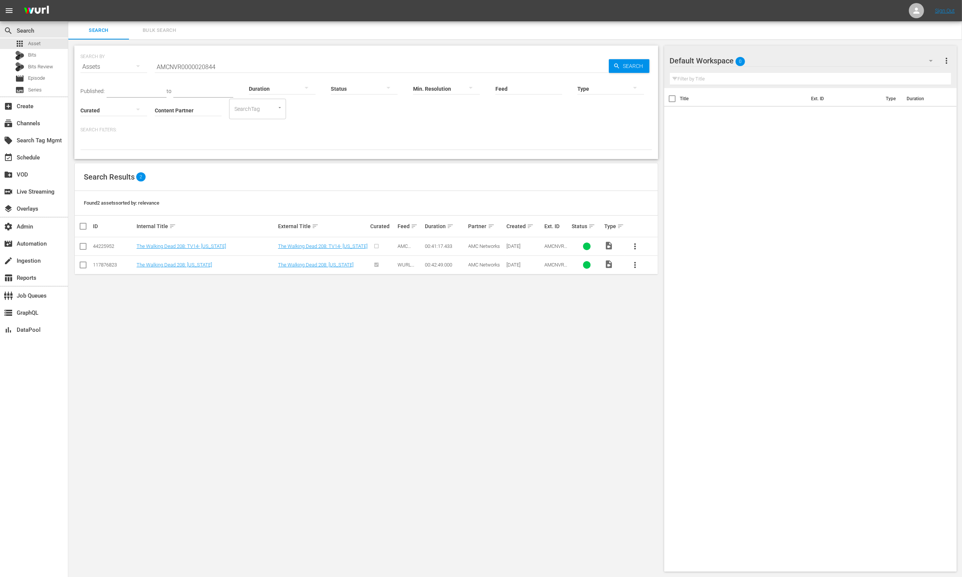
click at [111, 265] on div "117876823" at bounding box center [113, 265] width 41 height 6
click at [214, 69] on input "AMCNVR0000020844" at bounding box center [382, 67] width 454 height 18
paste input "9"
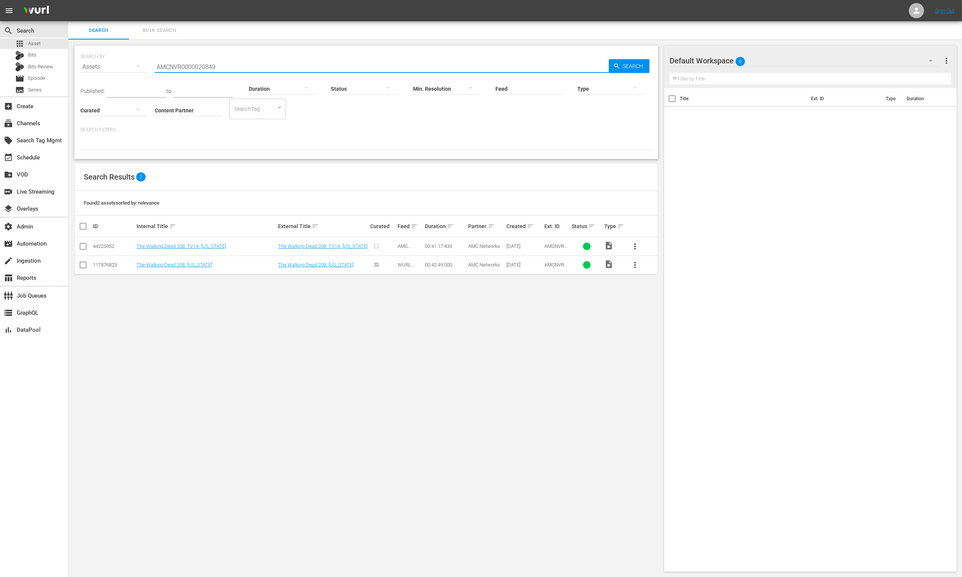
click at [617, 71] on div "Type" at bounding box center [611, 83] width 67 height 27
click at [623, 65] on span "Search" at bounding box center [634, 66] width 29 height 14
click at [110, 266] on div "117876819" at bounding box center [113, 265] width 41 height 6
click at [234, 66] on input "AMCNVR0000020849" at bounding box center [382, 67] width 454 height 18
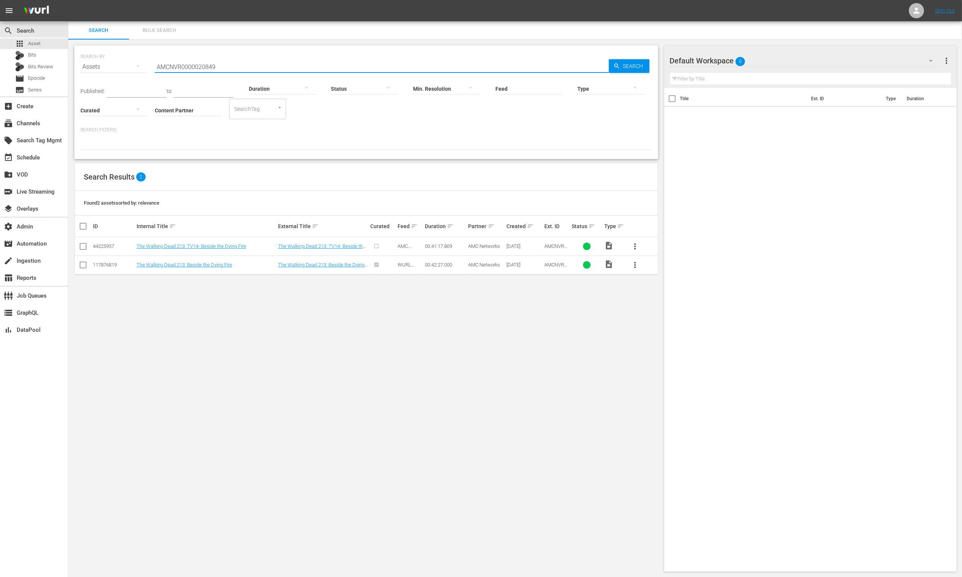
click at [233, 66] on input "AMCNVR0000020849" at bounding box center [382, 67] width 454 height 18
paste input "7"
click at [631, 63] on span "Search" at bounding box center [634, 66] width 29 height 14
click at [113, 264] on div "117876817" at bounding box center [113, 265] width 41 height 6
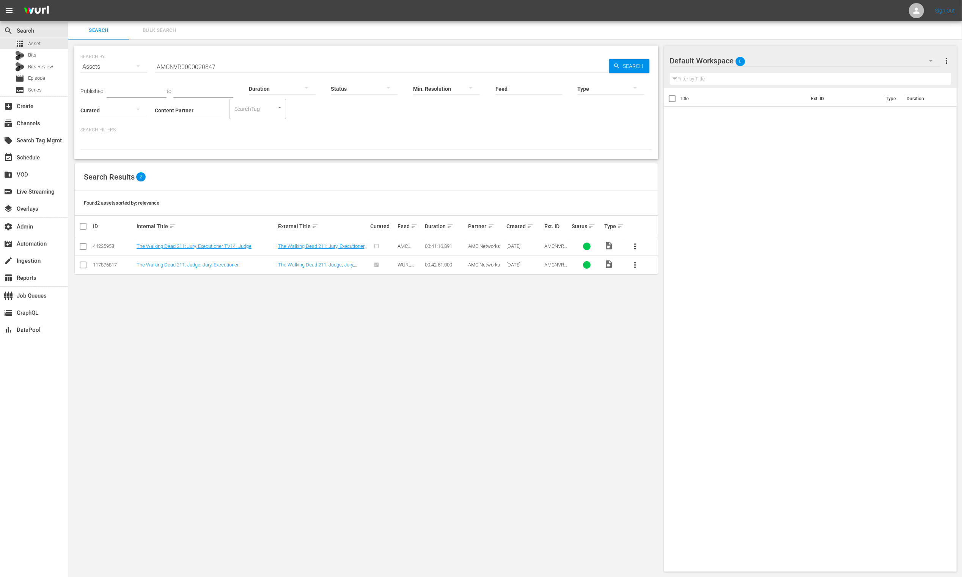
click at [211, 61] on input "AMCNVR0000020847" at bounding box center [382, 67] width 454 height 18
paste input "05575"
type input "AMCNVR0000005575"
click at [627, 61] on span "Search" at bounding box center [634, 66] width 29 height 14
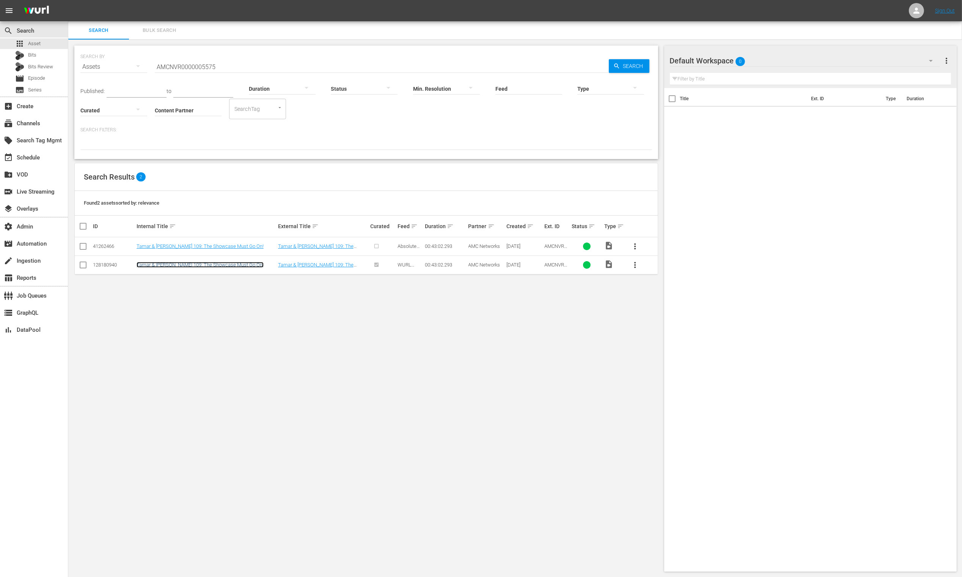
click at [189, 265] on link "Tamar & [PERSON_NAME] 109: The Showcase Must Go On!" at bounding box center [200, 265] width 127 height 6
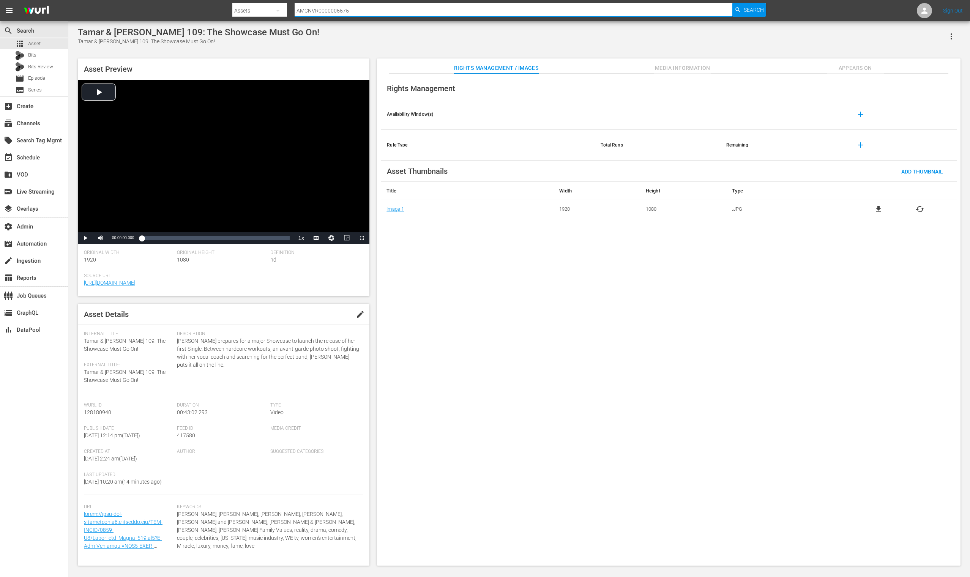
click at [364, 8] on input "AMCNVR0000005575" at bounding box center [513, 11] width 438 height 18
paste input "8"
type input "AMCNVR0000005578"
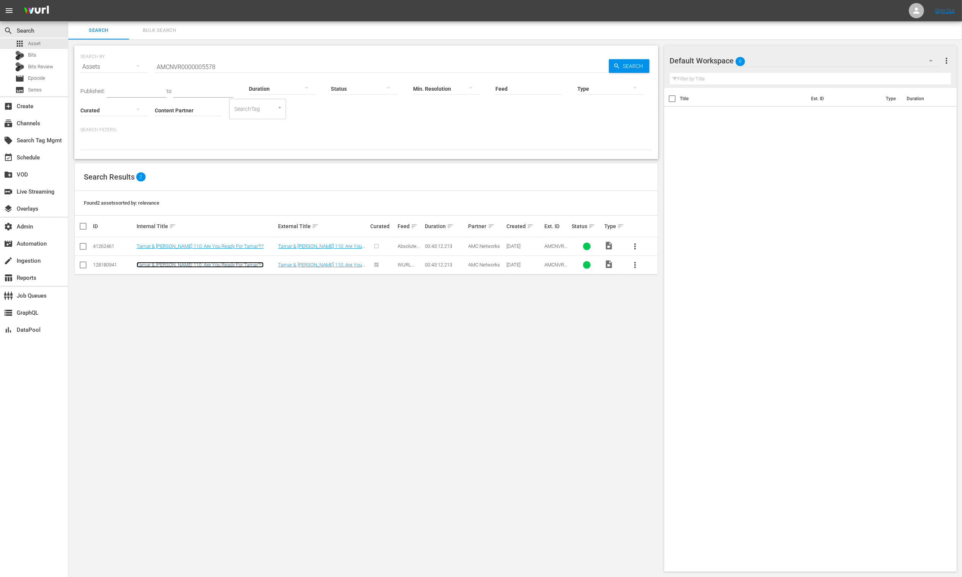
click at [223, 265] on link "Tamar & [PERSON_NAME] 110: Are You Ready For Tamar?!?" at bounding box center [200, 265] width 127 height 6
